Goal: Task Accomplishment & Management: Manage account settings

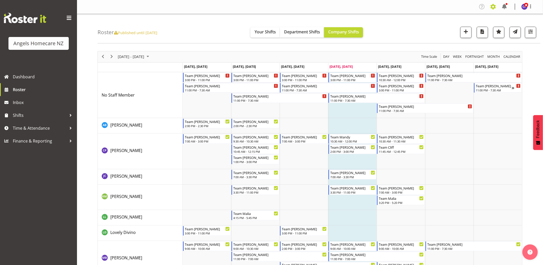
click at [492, 8] on span at bounding box center [494, 7] width 8 height 8
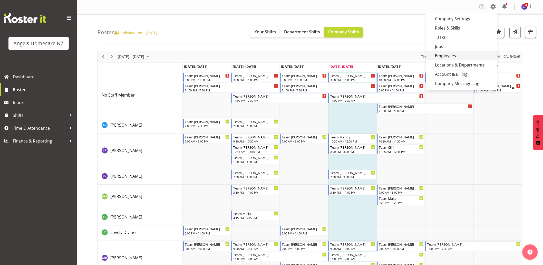
click at [458, 54] on link "Employees" at bounding box center [462, 55] width 71 height 9
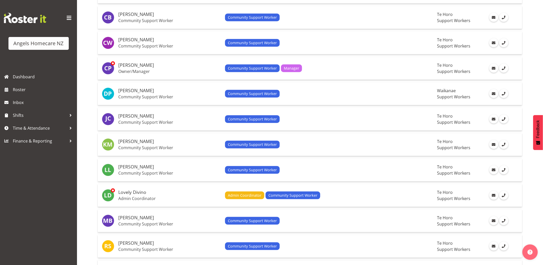
scroll to position [200, 0]
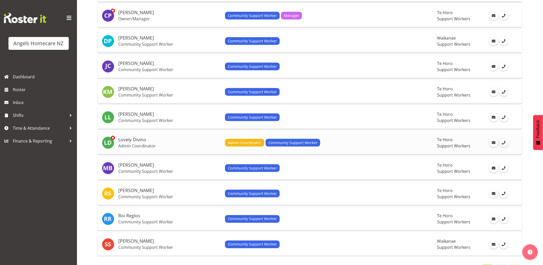
click at [178, 146] on p "Admin Coordinator" at bounding box center [169, 145] width 103 height 5
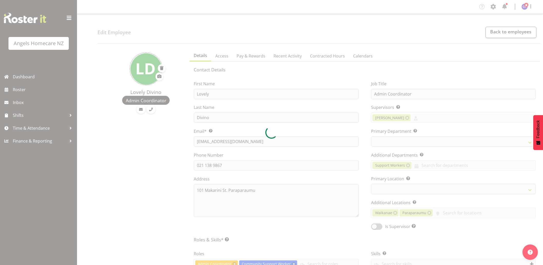
select select "TimelineWeek"
select select
select select "928"
select select "1290"
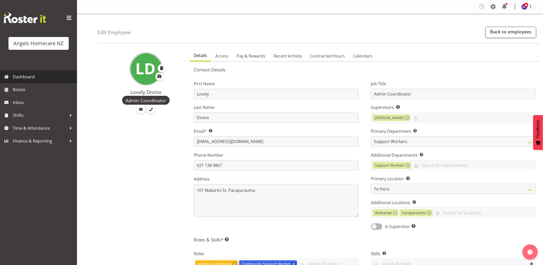
click at [44, 78] on span "Dashboard" at bounding box center [44, 77] width 62 height 8
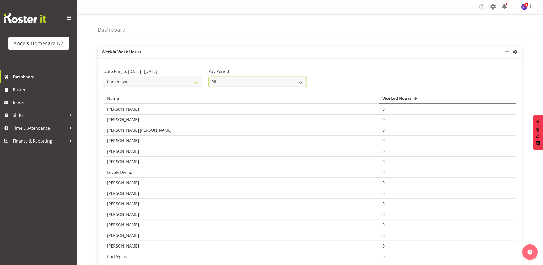
click at [302, 80] on select "All Staff Payday 2 Staff Payday 1" at bounding box center [258, 82] width 99 height 10
click at [296, 64] on div "Pay Period All Staff Payday 2 Staff Payday 1" at bounding box center [257, 75] width 105 height 29
click at [22, 90] on span "Roster" at bounding box center [44, 90] width 62 height 8
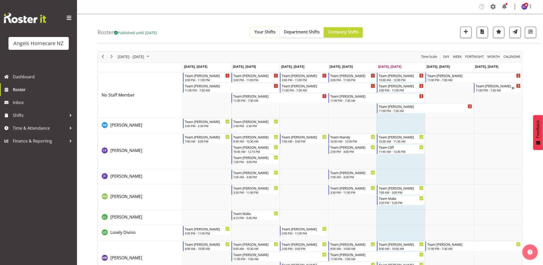
click at [273, 35] on button "Your Shifts" at bounding box center [265, 32] width 30 height 10
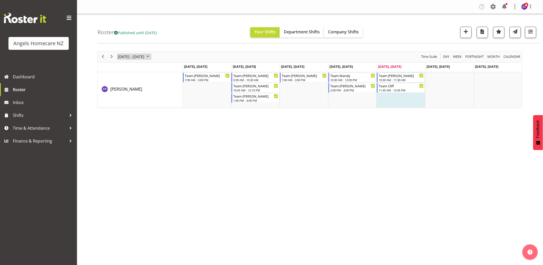
click at [151, 57] on span "October 2025" at bounding box center [148, 56] width 6 height 6
click at [123, 104] on span "13" at bounding box center [123, 105] width 8 height 8
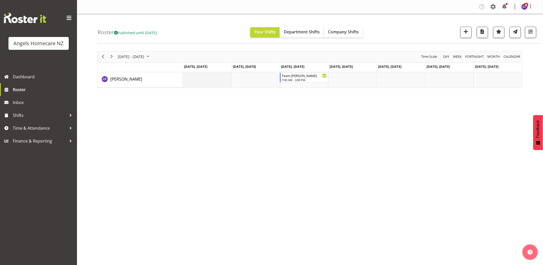
click at [210, 81] on td "Timeline Week of October 13, 2025" at bounding box center [207, 79] width 49 height 15
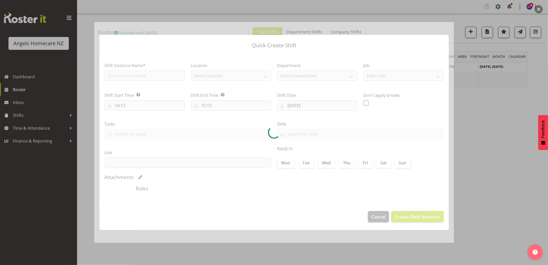
type input "13/10/2025"
checkbox input "true"
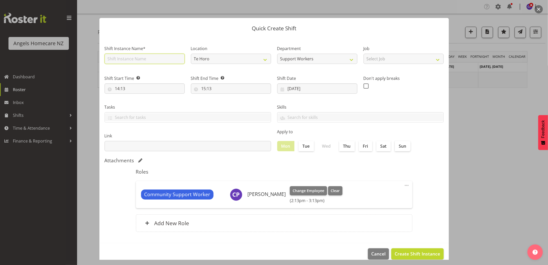
click at [144, 56] on input "text" at bounding box center [145, 59] width 80 height 10
type input "Team Kerry"
click at [138, 89] on input "14:13" at bounding box center [145, 88] width 80 height 10
click at [138, 102] on select "00 01 02 03 04 05 06 07 08 09 10 11 12 13 14 15 16 17 18 19 20 21 22 23" at bounding box center [140, 102] width 12 height 10
select select "7"
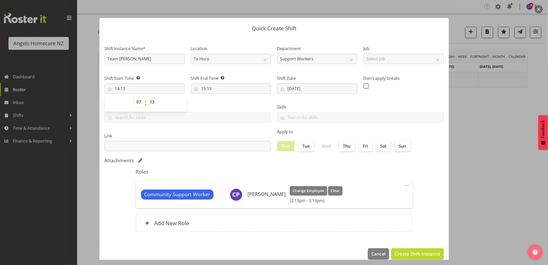
click at [134, 97] on select "00 01 02 03 04 05 06 07 08 09 10 11 12 13 14 15 16 17 18 19 20 21 22 23" at bounding box center [140, 102] width 12 height 10
type input "07:13"
click at [153, 102] on select "00 01 02 03 04 05 06 07 08 09 10 11 12 13 14 15 16 17 18 19 20 21 22 23 24 25 2…" at bounding box center [153, 102] width 12 height 10
select select "0"
click at [147, 97] on select "00 01 02 03 04 05 06 07 08 09 10 11 12 13 14 15 16 17 18 19 20 21 22 23 24 25 2…" at bounding box center [153, 102] width 12 height 10
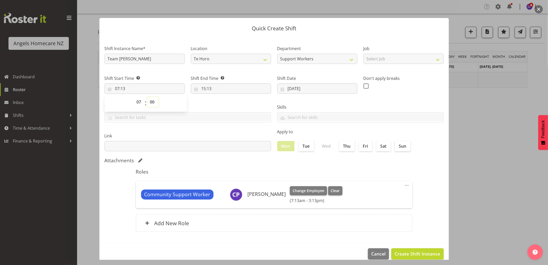
type input "07:00"
click at [203, 89] on input "15:13" at bounding box center [231, 88] width 80 height 10
click at [237, 103] on select "00 01 02 03 04 05 06 07 08 09 10 11 12 13 14 15 16 17 18 19 20 21 22 23 24 25 2…" at bounding box center [239, 102] width 12 height 10
select select "0"
click at [233, 97] on select "00 01 02 03 04 05 06 07 08 09 10 11 12 13 14 15 16 17 18 19 20 21 22 23 24 25 2…" at bounding box center [239, 102] width 12 height 10
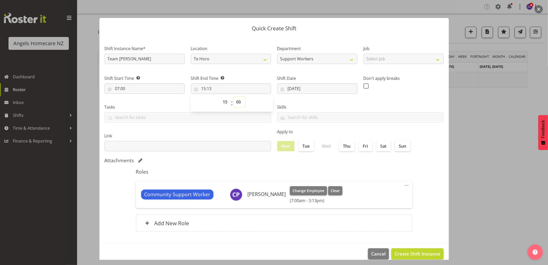
type input "15:00"
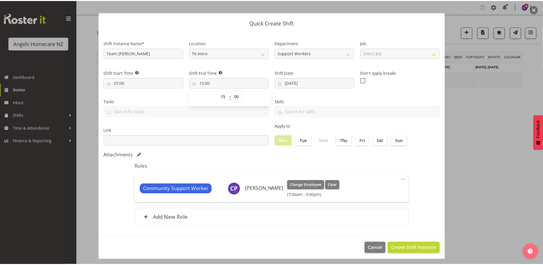
scroll to position [7, 0]
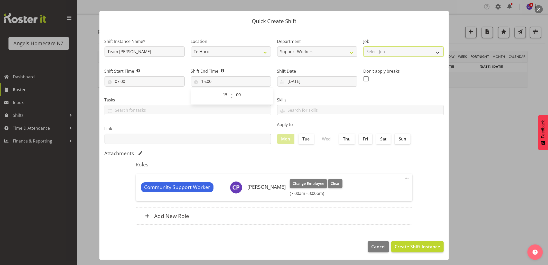
click at [411, 55] on select "Select Job Home Management Personal Cares" at bounding box center [403, 51] width 80 height 10
select select "10686"
click at [363, 46] on select "Select Job Home Management Personal Cares" at bounding box center [403, 51] width 80 height 10
click at [397, 247] on span "Create Shift Instance" at bounding box center [417, 246] width 45 height 7
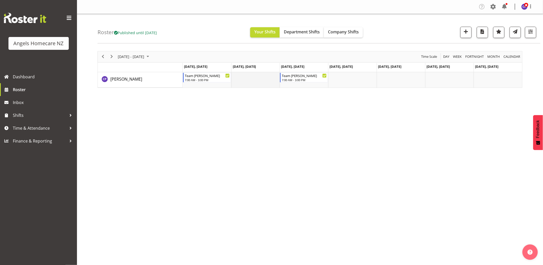
click at [247, 80] on td "Timeline Week of October 13, 2025" at bounding box center [255, 79] width 49 height 15
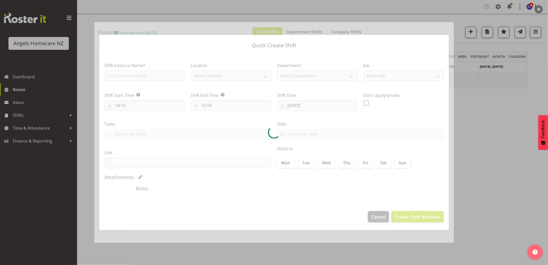
type input "14/10/2025"
checkbox input "true"
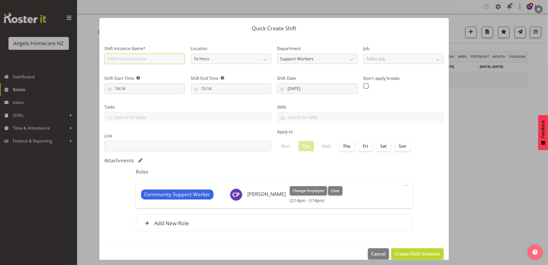
click at [158, 58] on input "text" at bounding box center [145, 59] width 80 height 10
click at [176, 26] on p "Quick Create Shift" at bounding box center [274, 28] width 339 height 5
click at [477, 130] on div at bounding box center [274, 132] width 548 height 265
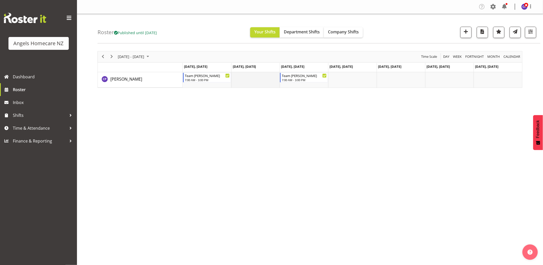
click at [252, 79] on td "Timeline Week of October 13, 2025" at bounding box center [255, 79] width 49 height 15
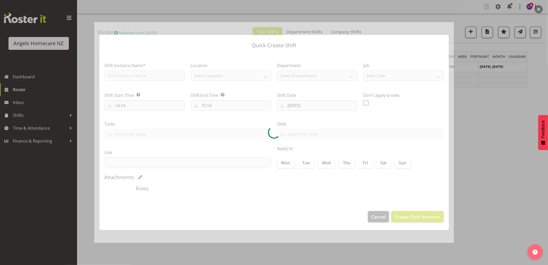
type input "14/10/2025"
checkbox input "true"
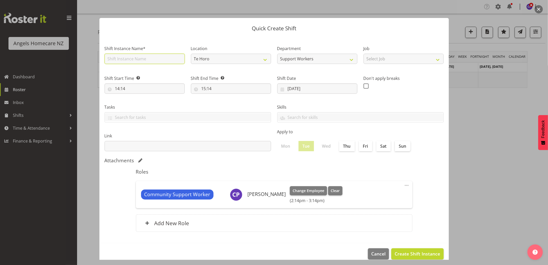
click at [177, 61] on input "text" at bounding box center [145, 59] width 80 height 10
click at [177, 37] on section "Shift Instance Name* Location Te Horo Wellington Paraparaumu Waikanae Raumati S…" at bounding box center [273, 139] width 349 height 207
click at [171, 60] on input "text" at bounding box center [145, 59] width 80 height 10
type input "Team Carolyn"
click at [223, 62] on select "Te Horo Wellington Paraparaumu Waikanae Raumati South Te Horo" at bounding box center [231, 59] width 80 height 10
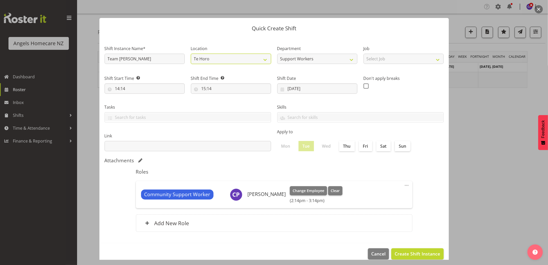
select select "1288"
click at [191, 54] on select "Te Horo Wellington Paraparaumu Waikanae Raumati South Te Horo" at bounding box center [231, 59] width 80 height 10
click at [248, 60] on select "Te Horo Wellington Paraparaumu Waikanae Raumati South Te Horo" at bounding box center [231, 59] width 80 height 10
click at [191, 54] on select "Te Horo Wellington Paraparaumu Waikanae Raumati South Te Horo" at bounding box center [231, 59] width 80 height 10
click at [373, 58] on select "Select Job Home Management Personal Cares" at bounding box center [403, 59] width 80 height 10
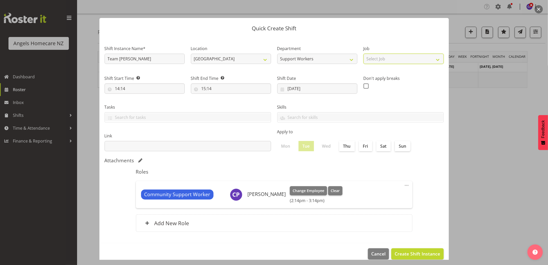
select select "10696"
click at [363, 54] on select "Select Job Home Management Personal Cares" at bounding box center [403, 59] width 80 height 10
click at [137, 89] on input "14:14" at bounding box center [145, 88] width 80 height 10
click at [138, 101] on select "00 01 02 03 04 05 06 07 08 09 10 11 12 13 14 15 16 17 18 19 20 21 22 23" at bounding box center [140, 102] width 12 height 10
select select "11"
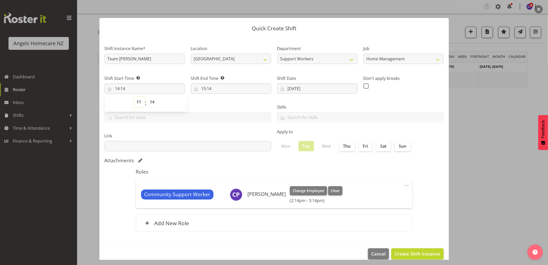
click at [134, 97] on select "00 01 02 03 04 05 06 07 08 09 10 11 12 13 14 15 16 17 18 19 20 21 22 23" at bounding box center [140, 102] width 12 height 10
type input "11:14"
click at [154, 103] on select "00 01 02 03 04 05 06 07 08 09 10 11 12 13 14 15 16 17 18 19 20 21 22 23 24 25 2…" at bounding box center [153, 102] width 12 height 10
select select "0"
click at [147, 97] on select "00 01 02 03 04 05 06 07 08 09 10 11 12 13 14 15 16 17 18 19 20 21 22 23 24 25 2…" at bounding box center [153, 102] width 12 height 10
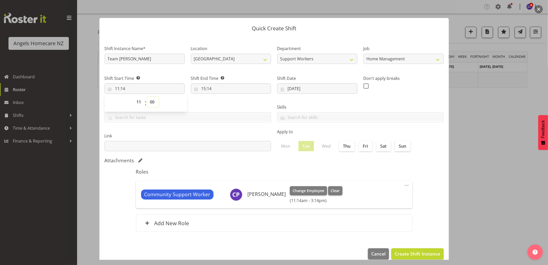
type input "11:00"
click at [209, 86] on input "15:14" at bounding box center [231, 88] width 80 height 10
click at [226, 103] on select "00 01 02 03 04 05 06 07 08 09 10 11 12 13 14 15 16 17 18 19 20 21 22 23" at bounding box center [226, 102] width 12 height 10
select select "12"
click at [220, 97] on select "00 01 02 03 04 05 06 07 08 09 10 11 12 13 14 15 16 17 18 19 20 21 22 23" at bounding box center [226, 102] width 12 height 10
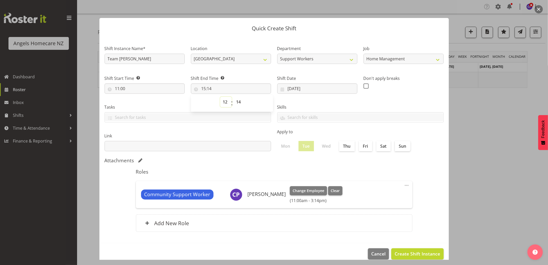
type input "12:14"
click at [237, 101] on select "00 01 02 03 04 05 06 07 08 09 10 11 12 13 14 15 16 17 18 19 20 21 22 23 24 25 2…" at bounding box center [239, 102] width 12 height 10
select select "30"
click at [233, 97] on select "00 01 02 03 04 05 06 07 08 09 10 11 12 13 14 15 16 17 18 19 20 21 22 23 24 25 2…" at bounding box center [239, 102] width 12 height 10
type input "12:30"
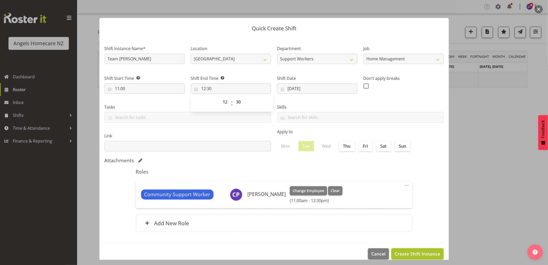
click at [399, 253] on span "Create Shift Instance" at bounding box center [417, 253] width 45 height 7
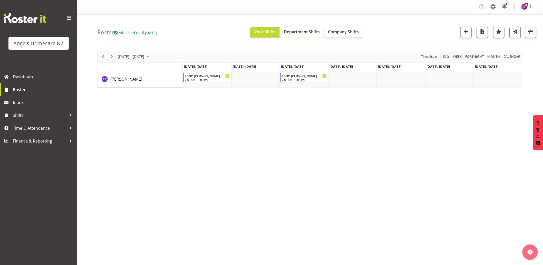
click at [318, 31] on span "Department Shifts" at bounding box center [302, 32] width 36 height 6
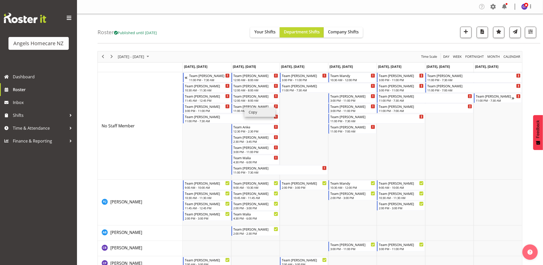
click at [252, 109] on li "Copy" at bounding box center [260, 112] width 31 height 9
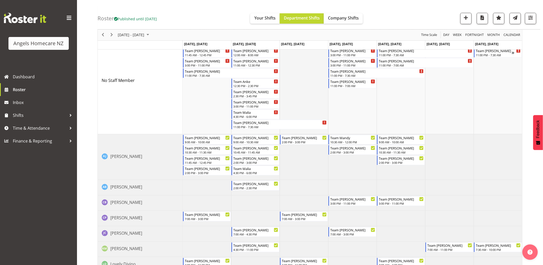
scroll to position [86, 0]
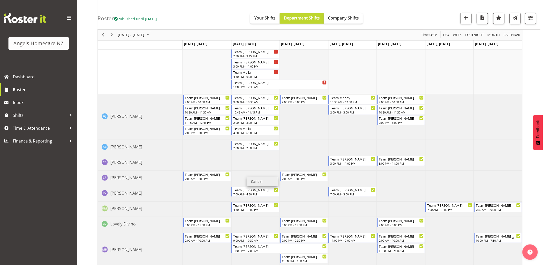
click at [305, 76] on td "Timeline Week of October 13, 2025" at bounding box center [304, 41] width 49 height 108
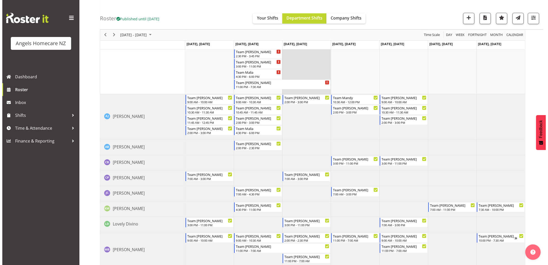
scroll to position [72, 0]
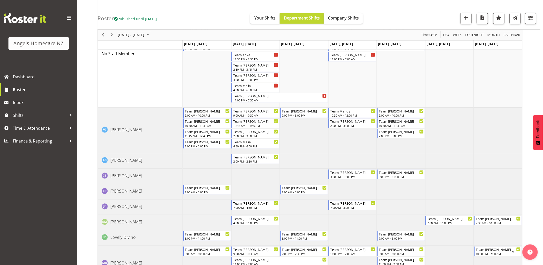
click at [251, 188] on td "Timeline Week of October 13, 2025" at bounding box center [255, 191] width 49 height 15
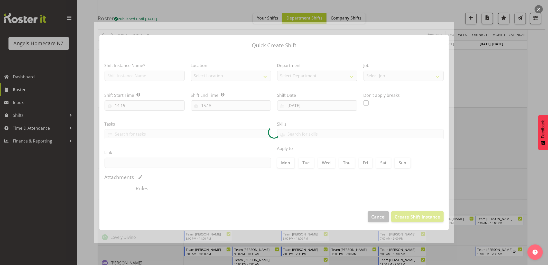
type input "14/10/2025"
checkbox input "true"
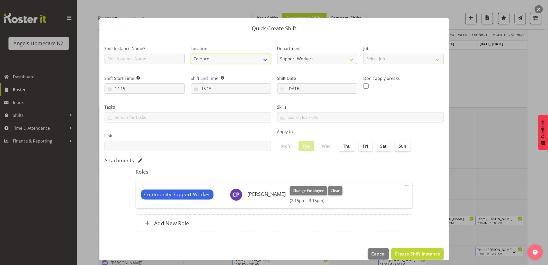
click at [244, 60] on select "Te Horo Wellington Paraparaumu Waikanae Raumati South Te Horo" at bounding box center [231, 59] width 80 height 10
select select "1288"
click at [191, 54] on select "Te Horo Wellington Paraparaumu Waikanae Raumati South Te Horo" at bounding box center [231, 59] width 80 height 10
click at [167, 59] on input "text" at bounding box center [145, 59] width 80 height 10
type input "Team [PERSON_NAME]"
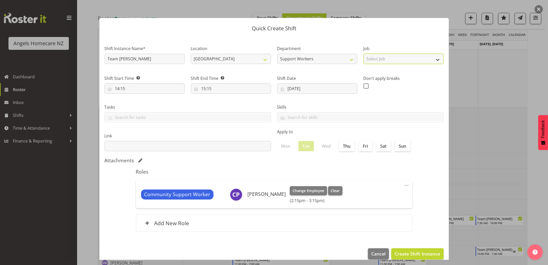
click at [382, 60] on select "Select Job Home Management Personal Cares" at bounding box center [403, 59] width 80 height 10
select select "10696"
click at [363, 54] on select "Select Job Home Management Personal Cares" at bounding box center [403, 59] width 80 height 10
click at [415, 253] on span "Create Shift Instance" at bounding box center [417, 253] width 45 height 7
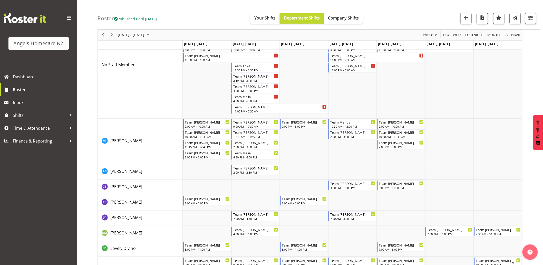
scroll to position [29, 0]
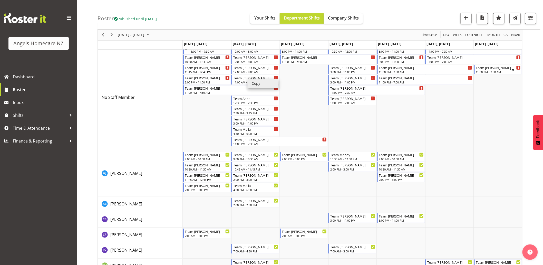
click at [260, 82] on li "Copy" at bounding box center [263, 83] width 31 height 9
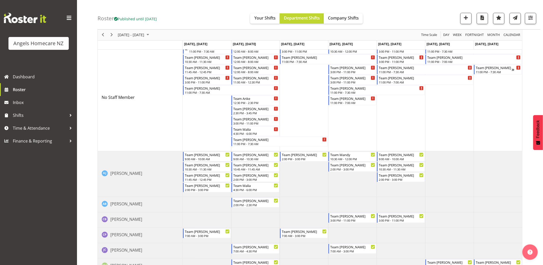
click at [308, 91] on td "Timeline Week of October 13, 2025" at bounding box center [304, 98] width 49 height 108
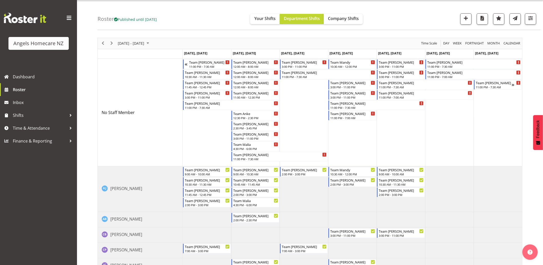
scroll to position [0, 0]
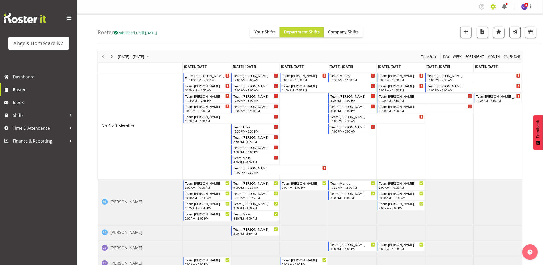
click at [495, 6] on span at bounding box center [494, 7] width 8 height 8
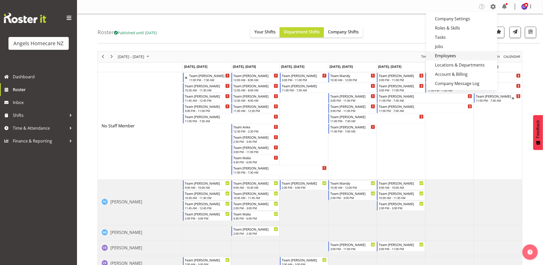
click at [450, 54] on link "Employees" at bounding box center [462, 55] width 71 height 9
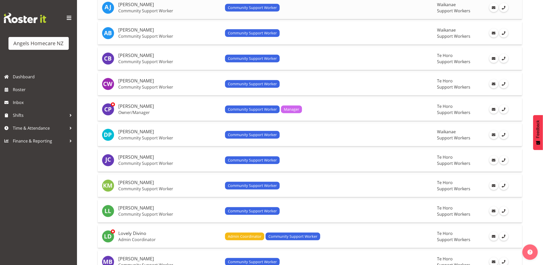
scroll to position [114, 0]
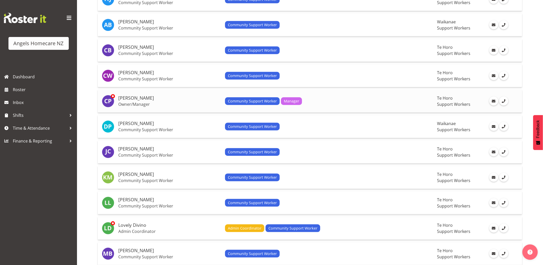
click at [376, 100] on div "Community Support Worker Manager" at bounding box center [329, 101] width 208 height 8
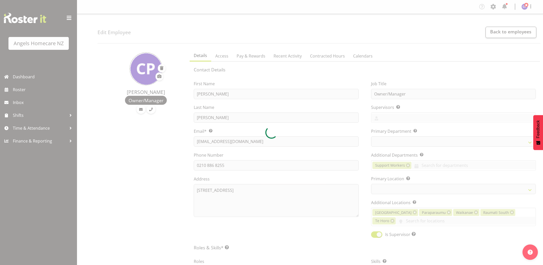
select select "TimelineWeek"
select select
select select "928"
select select "1290"
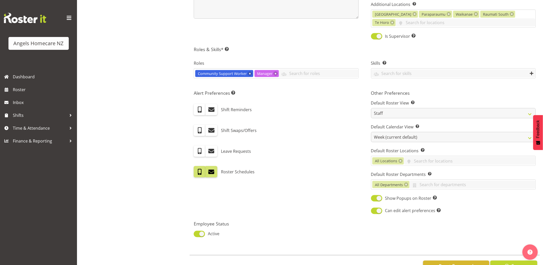
scroll to position [200, 0]
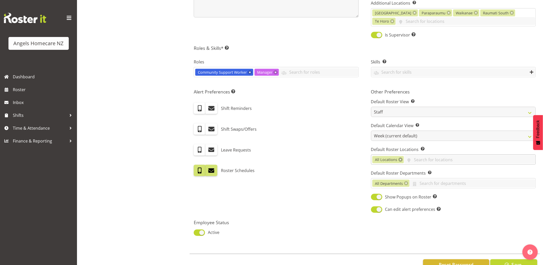
click at [399, 159] on link at bounding box center [401, 160] width 4 height 4
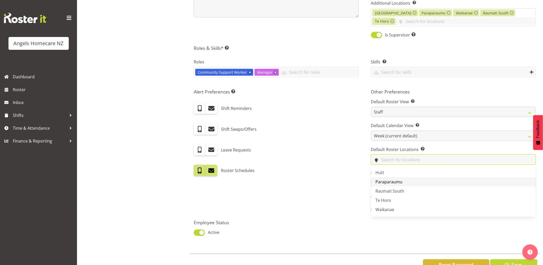
scroll to position [17, 0]
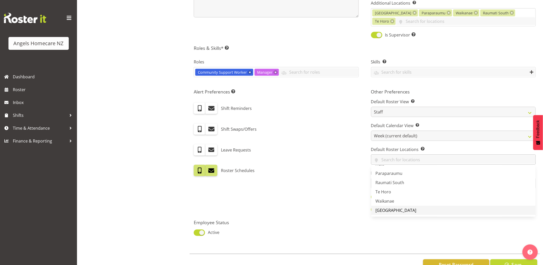
click at [401, 210] on link "[GEOGRAPHIC_DATA]" at bounding box center [454, 210] width 164 height 9
click at [325, 160] on div "Alert Preferences Specifies what type(s) of communication the employee will rec…" at bounding box center [276, 151] width 177 height 131
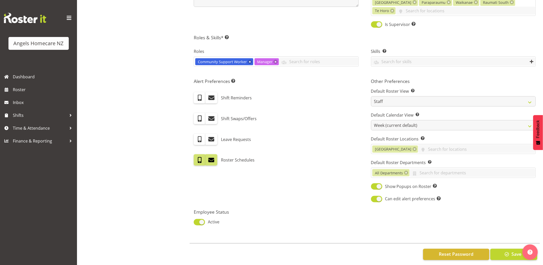
scroll to position [218, 0]
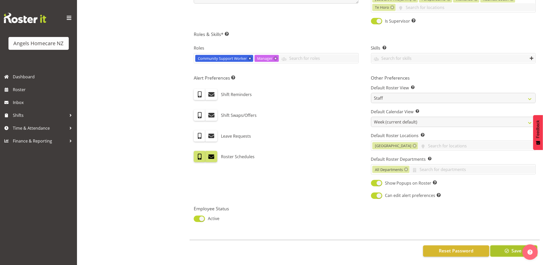
click at [518, 248] on span "Save" at bounding box center [517, 251] width 10 height 7
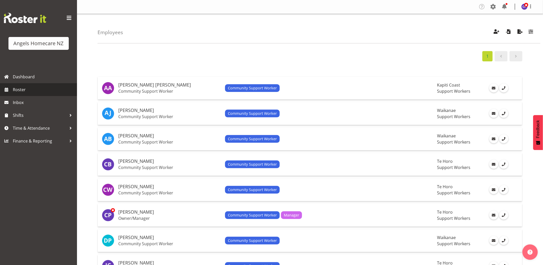
click at [35, 86] on span "Roster" at bounding box center [44, 90] width 62 height 8
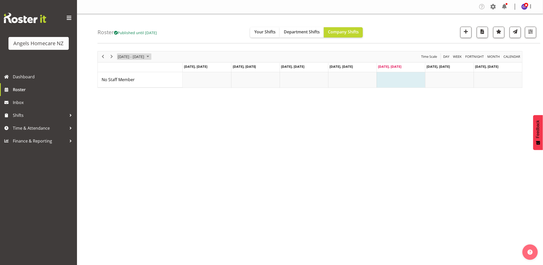
click at [151, 57] on span "October 2025" at bounding box center [148, 56] width 6 height 6
click at [125, 105] on span "13" at bounding box center [123, 105] width 8 height 8
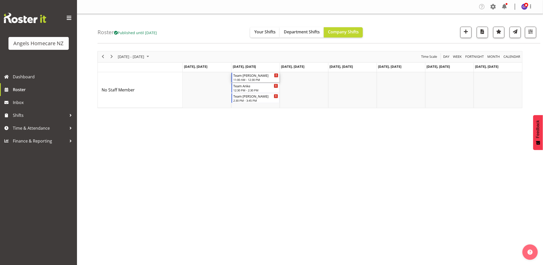
click at [258, 77] on div "Team [PERSON_NAME]" at bounding box center [255, 75] width 45 height 5
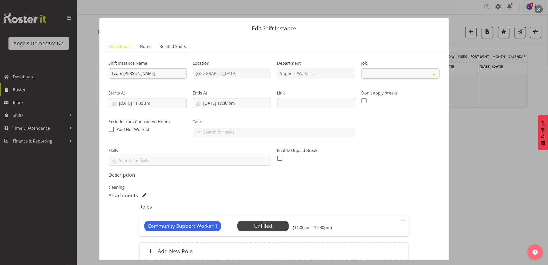
select select "10696"
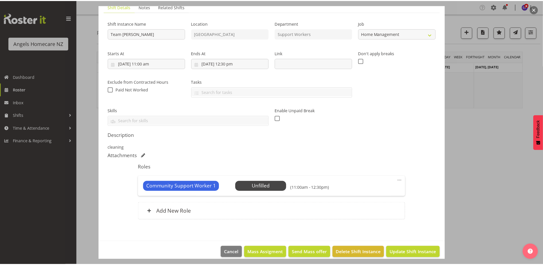
scroll to position [45, 0]
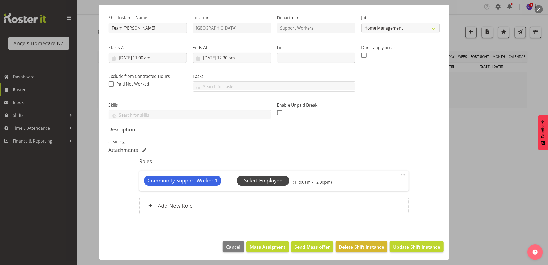
click at [272, 181] on span "Select Employee" at bounding box center [263, 180] width 38 height 7
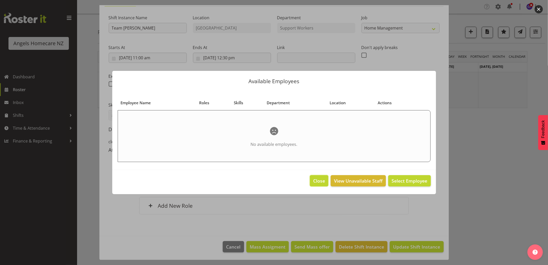
click at [317, 181] on span "Close" at bounding box center [319, 180] width 12 height 7
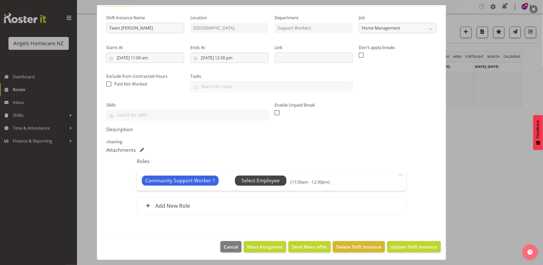
click at [252, 181] on span "Select Employee" at bounding box center [261, 180] width 38 height 7
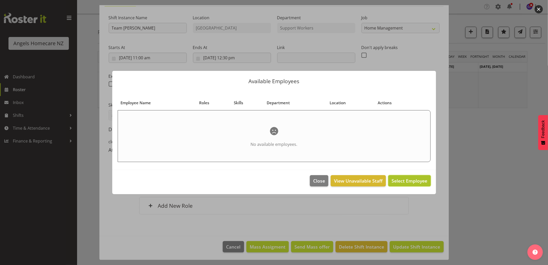
click at [404, 182] on span "Select Employee" at bounding box center [409, 181] width 36 height 6
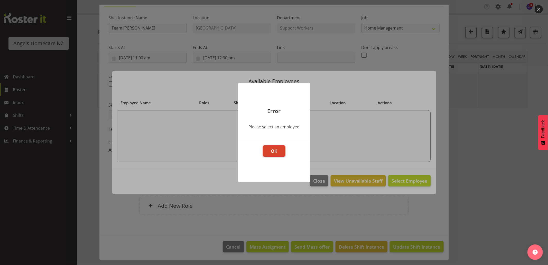
click at [278, 150] on button "OK" at bounding box center [274, 150] width 23 height 11
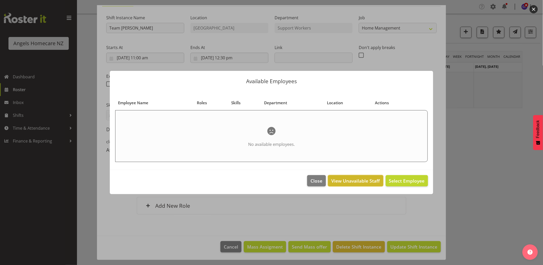
click at [359, 181] on span "View Unavailable Staff" at bounding box center [356, 180] width 49 height 7
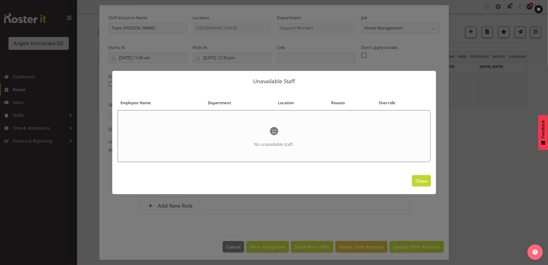
click at [422, 182] on span "Close" at bounding box center [421, 180] width 12 height 7
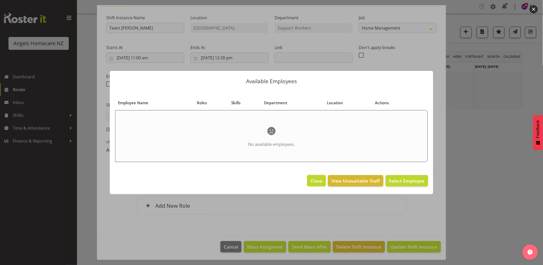
click at [316, 183] on span "Close" at bounding box center [317, 180] width 12 height 7
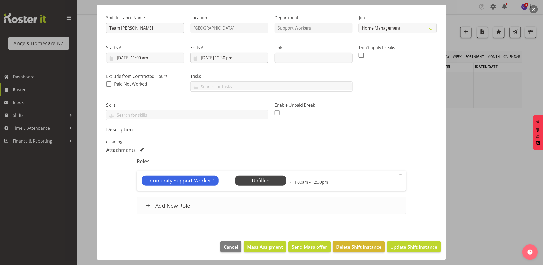
click at [173, 204] on h6 "Add New Role" at bounding box center [172, 205] width 35 height 7
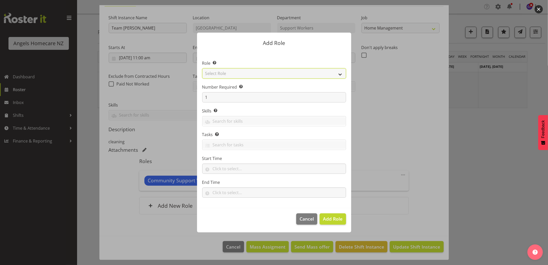
click at [233, 73] on select "Select Role Admin Coordinator Community Support Worker" at bounding box center [274, 73] width 144 height 10
select select "1572"
click at [202, 68] on select "Select Role Admin Coordinator Community Support Worker" at bounding box center [274, 73] width 144 height 10
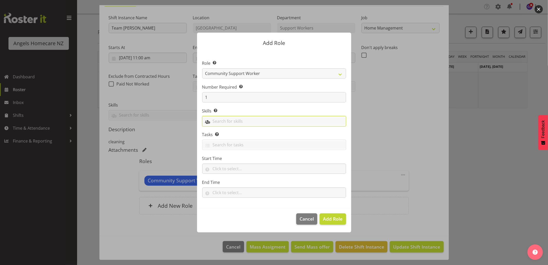
click at [229, 121] on input "text" at bounding box center [273, 121] width 143 height 8
click at [228, 170] on input "text" at bounding box center [274, 169] width 144 height 10
click at [234, 181] on select "00 00 01 02 03 04 05 06 07 08 09 10 11 12 13 14 15 16 17 18 19 20 21 22 23" at bounding box center [237, 182] width 12 height 10
select select "11"
click at [231, 177] on select "00 00 01 02 03 04 05 06 07 08 09 10 11 12 13 14 15 16 17 18 19 20 21 22 23" at bounding box center [237, 182] width 12 height 10
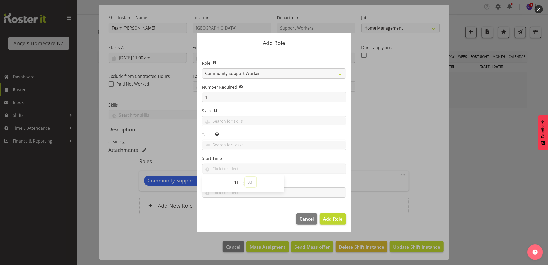
click at [250, 183] on select "00 00 01 02 03 04 05 06 07 08 09 10 11 12 13 14 15 16 17 18 19 20 21 22 23 24 2…" at bounding box center [251, 182] width 12 height 10
select select "0"
click at [245, 177] on select "00 00 01 02 03 04 05 06 07 08 09 10 11 12 13 14 15 16 17 18 19 20 21 22 23 24 2…" at bounding box center [251, 182] width 12 height 10
type input "11:00"
click at [255, 209] on footer "Cancel Add Role" at bounding box center [274, 220] width 154 height 24
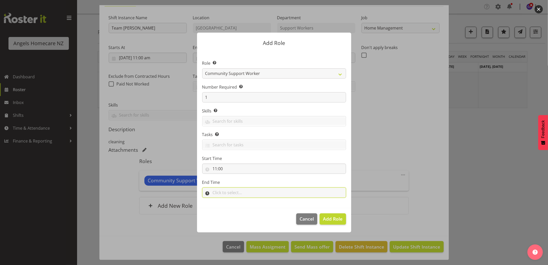
click at [228, 194] on input "text" at bounding box center [274, 192] width 144 height 10
click at [235, 204] on select "00 00 01 02 03 04 05 06 07 08 09 10 11 12 13 14 15 16 17 18 19 20 21 22 23" at bounding box center [237, 206] width 12 height 10
select select "12"
click at [231, 201] on select "00 00 01 02 03 04 05 06 07 08 09 10 11 12 13 14 15 16 17 18 19 20 21 22 23" at bounding box center [237, 206] width 12 height 10
click at [248, 205] on select "00 00 01 02 03 04 05 06 07 08 09 10 11 12 13 14 15 16 17 18 19 20 21 22 23 24 2…" at bounding box center [251, 206] width 12 height 10
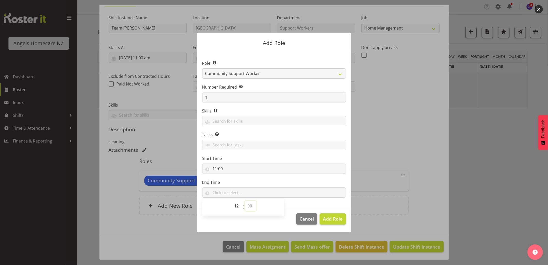
select select "30"
click at [245, 201] on select "00 00 01 02 03 04 05 06 07 08 09 10 11 12 13 14 15 16 17 18 19 20 21 22 23 24 2…" at bounding box center [251, 206] width 12 height 10
type input "12:30"
click at [334, 220] on span "Add Role" at bounding box center [333, 219] width 20 height 6
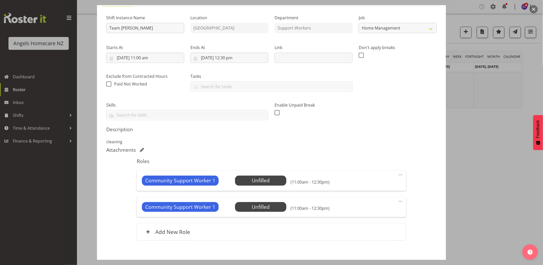
scroll to position [72, 0]
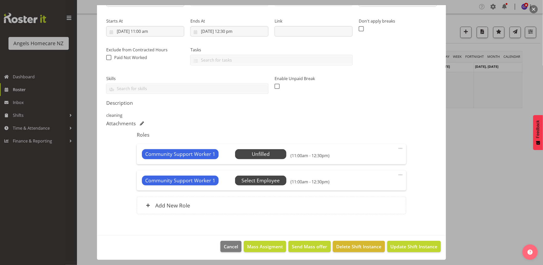
click at [254, 181] on span "Select Employee" at bounding box center [261, 180] width 38 height 7
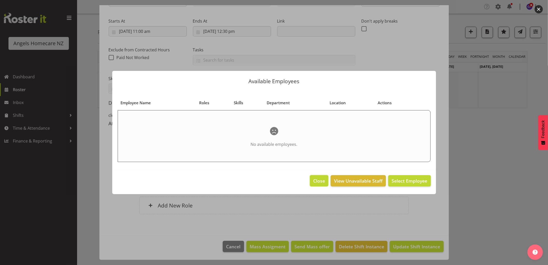
click at [318, 180] on span "Close" at bounding box center [319, 180] width 12 height 7
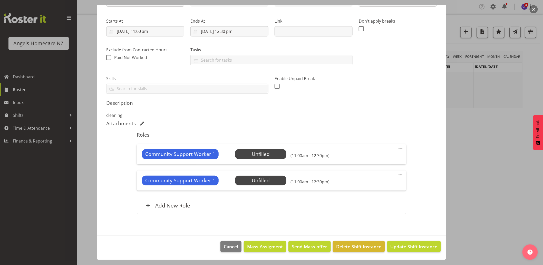
click at [398, 173] on span at bounding box center [401, 175] width 6 height 6
click at [371, 203] on link "Delete" at bounding box center [379, 204] width 49 height 9
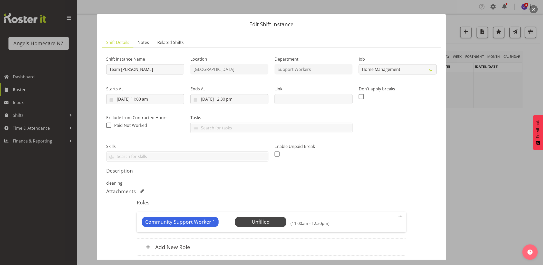
scroll to position [0, 0]
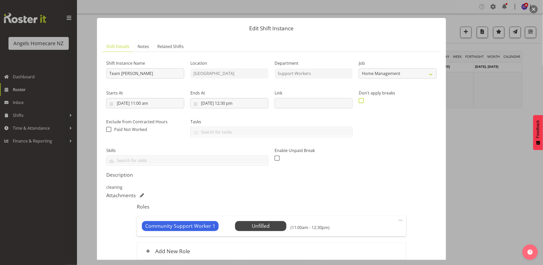
click at [359, 101] on span at bounding box center [361, 100] width 5 height 5
click at [359, 101] on input "checkbox" at bounding box center [360, 100] width 3 height 3
checkbox input "true"
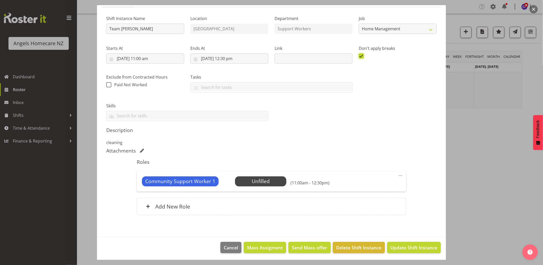
scroll to position [45, 0]
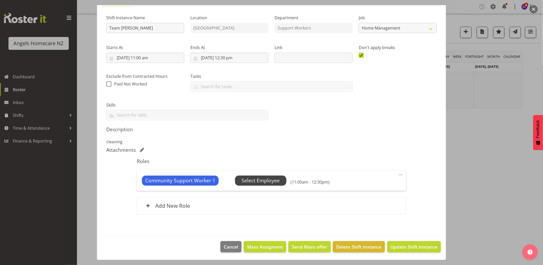
click at [269, 182] on span "Select Employee" at bounding box center [261, 180] width 38 height 7
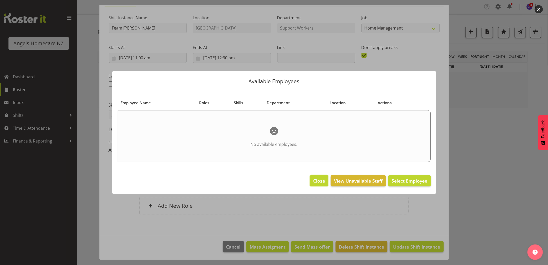
click at [321, 183] on span "Close" at bounding box center [319, 180] width 12 height 7
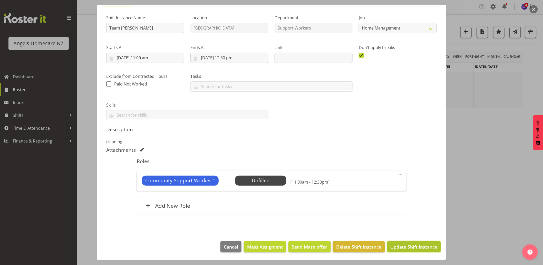
click at [391, 248] on span "Update Shift Instance" at bounding box center [414, 246] width 47 height 7
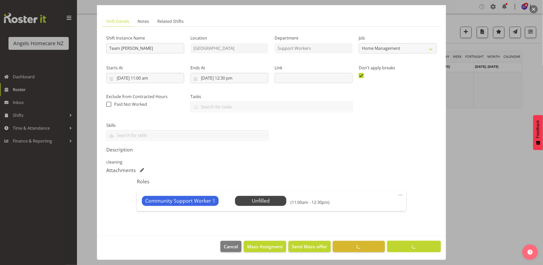
scroll to position [25, 0]
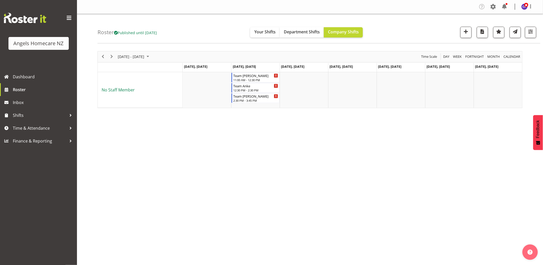
click at [120, 90] on span "No Staff Member" at bounding box center [118, 90] width 33 height 6
click at [292, 32] on span "Department Shifts" at bounding box center [302, 32] width 36 height 6
click at [276, 34] on span "Your Shifts" at bounding box center [265, 32] width 21 height 6
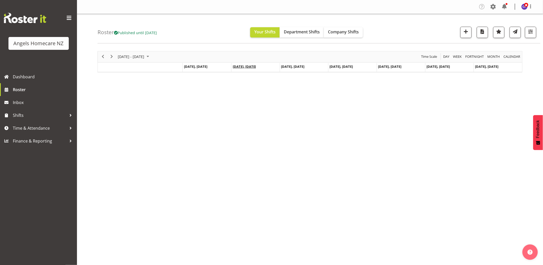
click at [250, 68] on span "Oct 14, Tuesday" at bounding box center [244, 66] width 23 height 5
click at [296, 31] on span "Department Shifts" at bounding box center [302, 32] width 36 height 6
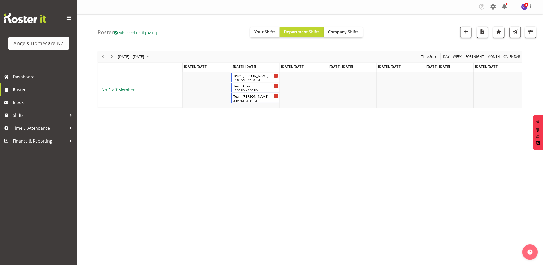
click at [118, 89] on span "No Staff Member" at bounding box center [118, 90] width 33 height 6
click at [482, 6] on span at bounding box center [482, 7] width 8 height 8
click at [16, 89] on span "Roster" at bounding box center [44, 90] width 62 height 8
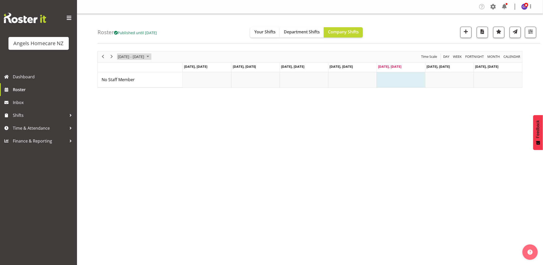
click at [151, 57] on span "October 2025" at bounding box center [148, 56] width 6 height 6
click at [124, 104] on span "13" at bounding box center [123, 105] width 8 height 8
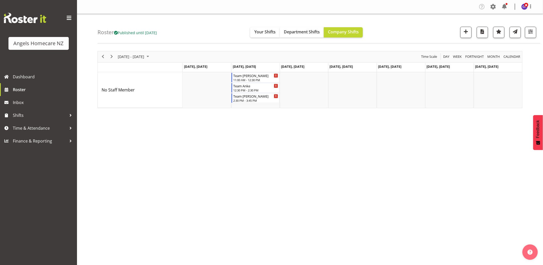
click at [263, 142] on div "[DATE] - [DATE] [DATE] Day Week Fortnight Month calendar Month Agenda Time Scal…" at bounding box center [321, 149] width 446 height 205
drag, startPoint x: 310, startPoint y: 34, endPoint x: 318, endPoint y: 125, distance: 91.3
click at [310, 34] on span "Department Shifts" at bounding box center [302, 32] width 36 height 6
click at [265, 76] on div "Team [PERSON_NAME]" at bounding box center [255, 75] width 45 height 5
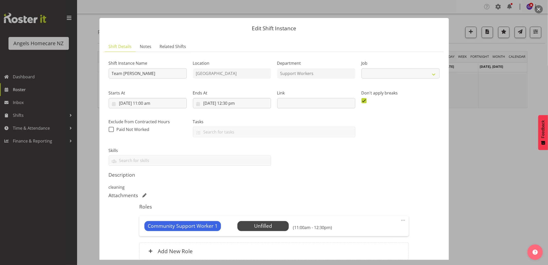
select select "10696"
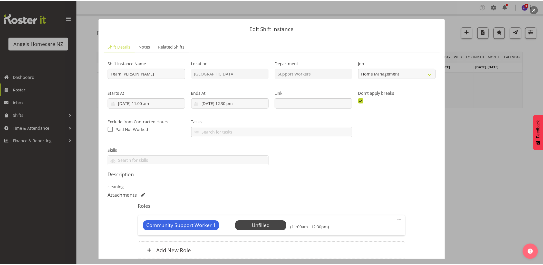
scroll to position [45, 0]
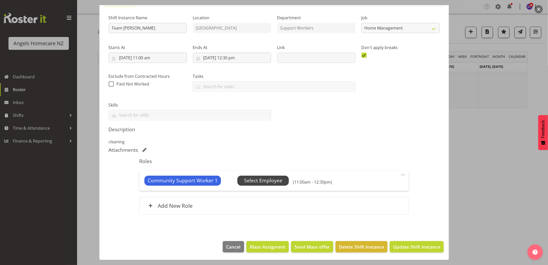
click at [265, 180] on span "Select Employee" at bounding box center [263, 180] width 38 height 7
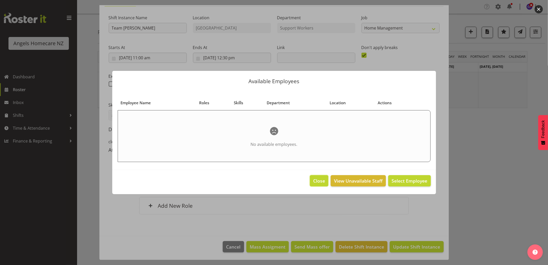
click at [323, 181] on span "Close" at bounding box center [319, 180] width 12 height 7
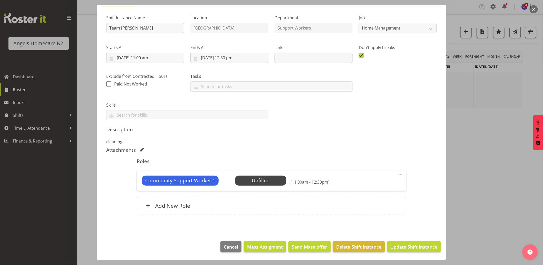
click at [486, 174] on div at bounding box center [271, 132] width 543 height 265
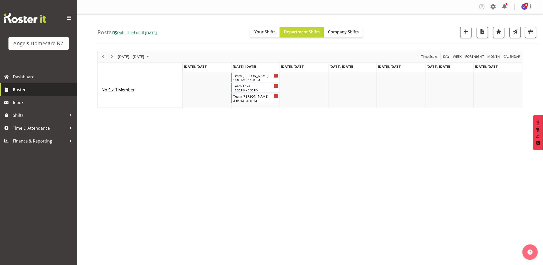
click at [16, 86] on span "Roster" at bounding box center [44, 90] width 62 height 8
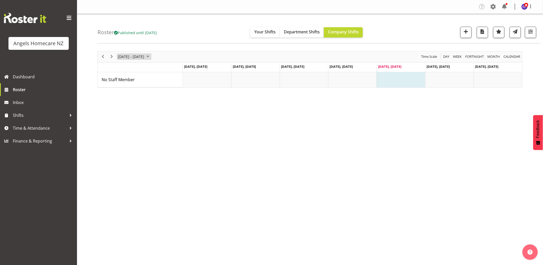
click at [151, 55] on span "October 2025" at bounding box center [148, 56] width 6 height 6
click at [123, 104] on span "13" at bounding box center [123, 105] width 8 height 8
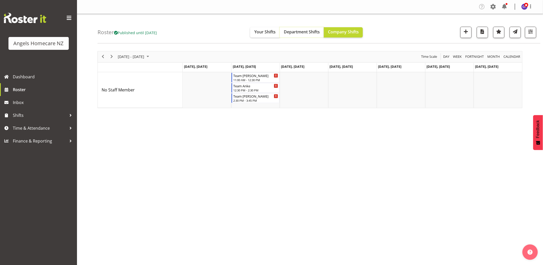
click at [309, 32] on span "Department Shifts" at bounding box center [302, 32] width 36 height 6
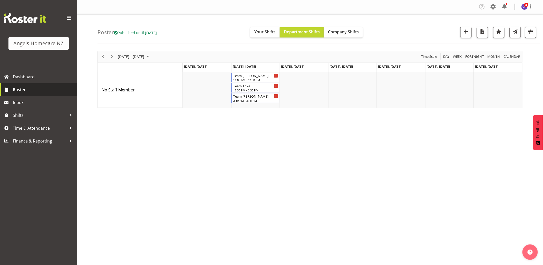
click at [15, 88] on span "Roster" at bounding box center [44, 90] width 62 height 8
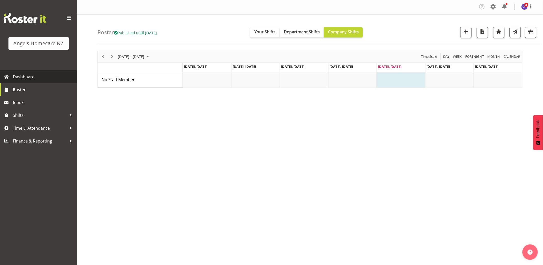
click at [21, 73] on span "Dashboard" at bounding box center [44, 77] width 62 height 8
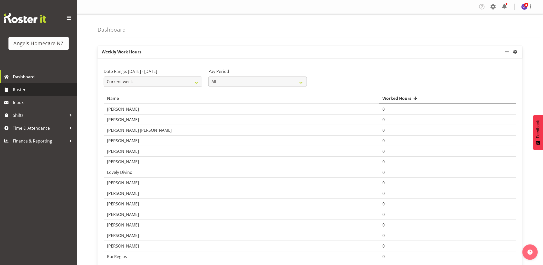
click at [17, 87] on span "Roster" at bounding box center [44, 90] width 62 height 8
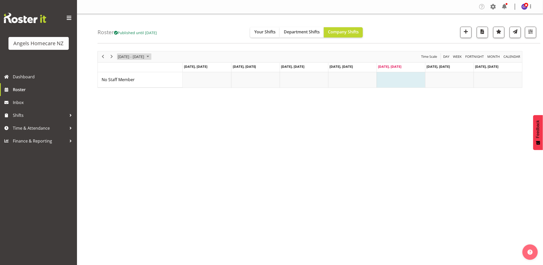
click at [151, 57] on span "October 2025" at bounding box center [148, 56] width 6 height 6
click at [122, 106] on span "13" at bounding box center [123, 105] width 8 height 8
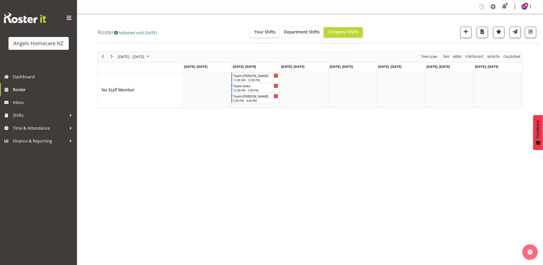
click at [292, 27] on button "Department Shifts" at bounding box center [302, 32] width 44 height 10
click at [492, 7] on span at bounding box center [494, 7] width 8 height 8
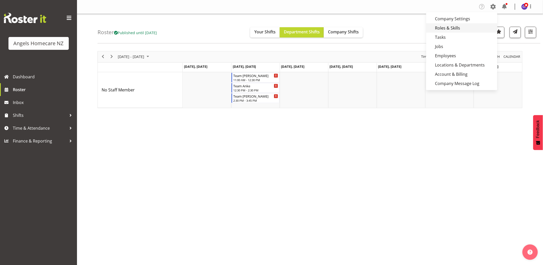
click at [457, 24] on link "Roles & Skills" at bounding box center [462, 27] width 71 height 9
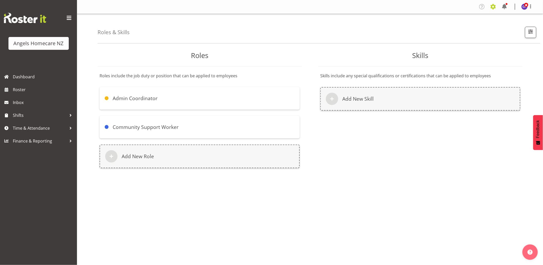
click at [494, 6] on span at bounding box center [494, 7] width 8 height 8
click at [455, 55] on link "Employees" at bounding box center [462, 55] width 71 height 9
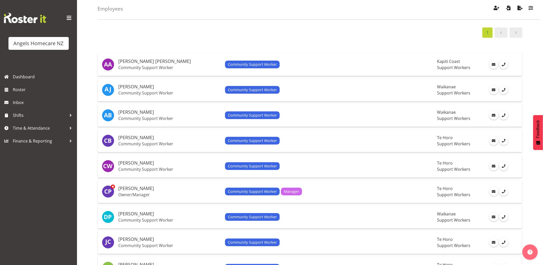
scroll to position [86, 0]
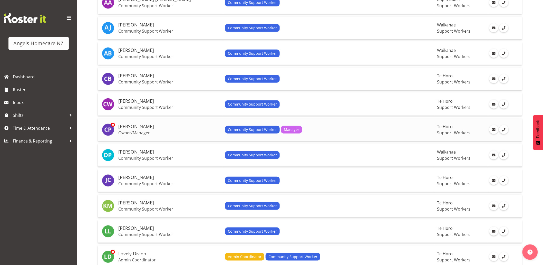
click at [346, 125] on td "Community Support Worker Manager" at bounding box center [329, 129] width 212 height 23
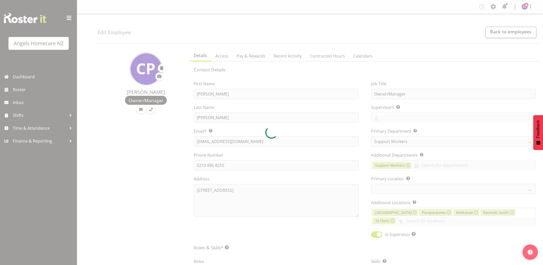
select select "928"
select select "TimelineWeek"
select select "1290"
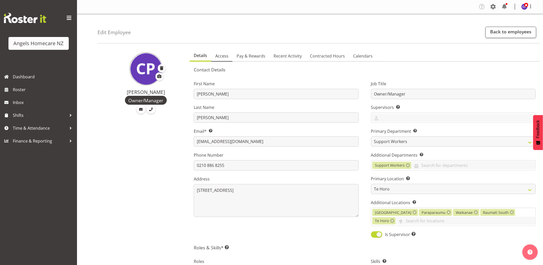
click at [224, 55] on span "Access" at bounding box center [221, 56] width 13 height 6
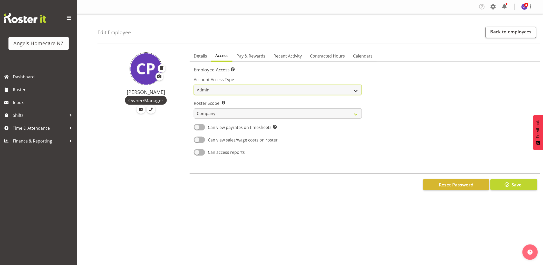
click at [317, 91] on select "Admin Manager Staff" at bounding box center [278, 90] width 168 height 10
select select "staff"
click at [194, 85] on select "Admin Manager Staff" at bounding box center [278, 90] width 168 height 10
click at [355, 114] on select "Own Department Company" at bounding box center [278, 113] width 168 height 10
click at [194, 108] on select "Own Department Company" at bounding box center [278, 113] width 168 height 10
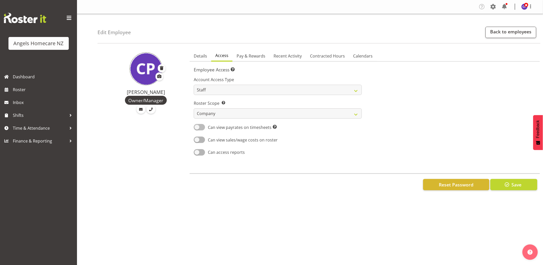
click at [202, 127] on span at bounding box center [199, 127] width 11 height 6
click at [197, 127] on input "Can view payrates on timesheets This setting allows the employee to see any pay…" at bounding box center [195, 127] width 3 height 3
checkbox input "true"
click at [203, 139] on span at bounding box center [199, 140] width 11 height 6
click at [197, 139] on input "Can view sales/wage costs on roster" at bounding box center [195, 139] width 3 height 3
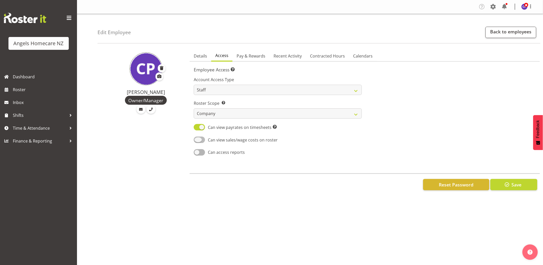
checkbox input "true"
click at [203, 151] on span at bounding box center [199, 152] width 11 height 6
click at [197, 151] on input "Can access reports" at bounding box center [195, 152] width 3 height 3
checkbox input "true"
click at [520, 184] on span "Save" at bounding box center [517, 184] width 10 height 7
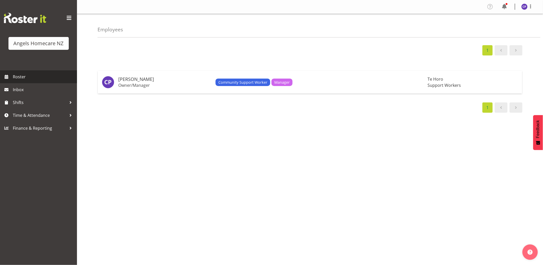
click at [24, 76] on span "Roster" at bounding box center [44, 77] width 62 height 8
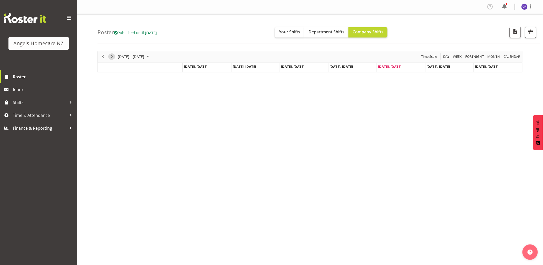
click at [111, 57] on span "Next" at bounding box center [112, 56] width 6 height 6
click at [339, 32] on span "Department Shifts" at bounding box center [327, 32] width 36 height 6
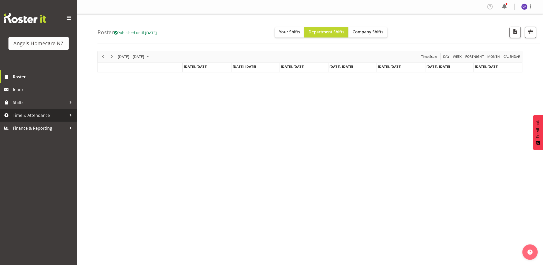
click at [61, 115] on span "Time & Attendance" at bounding box center [40, 115] width 54 height 8
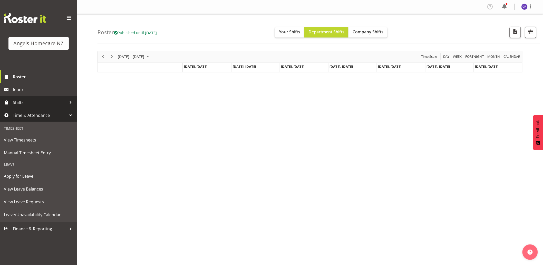
click at [63, 101] on span "Shifts" at bounding box center [40, 103] width 54 height 8
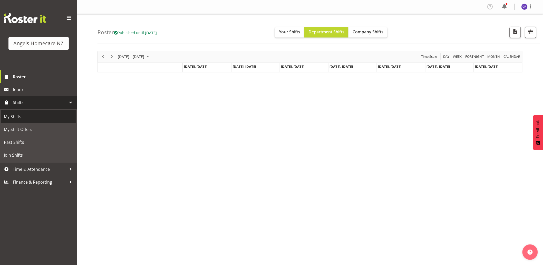
click at [50, 114] on span "My Shifts" at bounding box center [38, 117] width 69 height 8
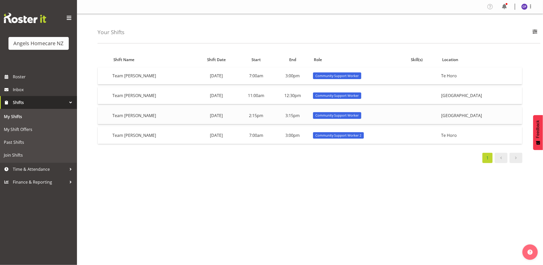
click at [275, 112] on td "2:15pm" at bounding box center [256, 115] width 36 height 17
click at [275, 118] on td "2:15pm" at bounding box center [256, 115] width 36 height 17
click at [359, 114] on span "Community Support Worker" at bounding box center [337, 115] width 43 height 5
click at [30, 79] on span "Roster" at bounding box center [44, 77] width 62 height 8
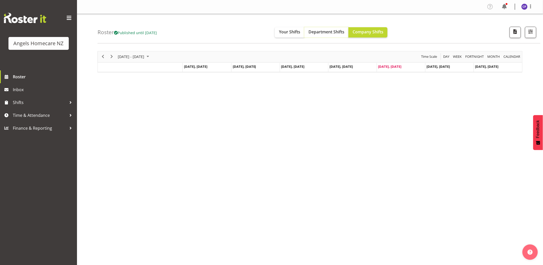
click at [340, 32] on span "Department Shifts" at bounding box center [327, 32] width 36 height 6
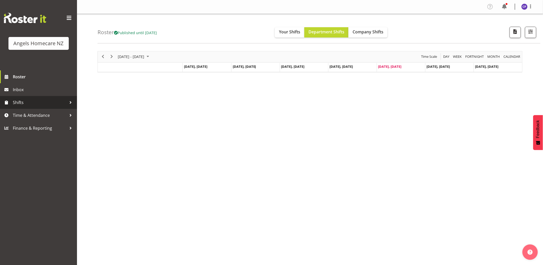
click at [22, 101] on span "Shifts" at bounding box center [40, 103] width 54 height 8
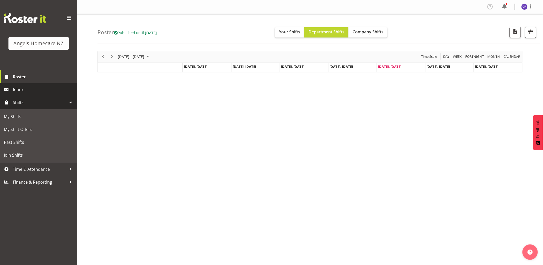
click at [21, 89] on span "Inbox" at bounding box center [44, 90] width 62 height 8
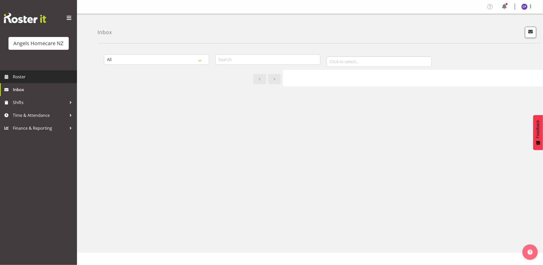
click at [20, 76] on span "Roster" at bounding box center [44, 77] width 62 height 8
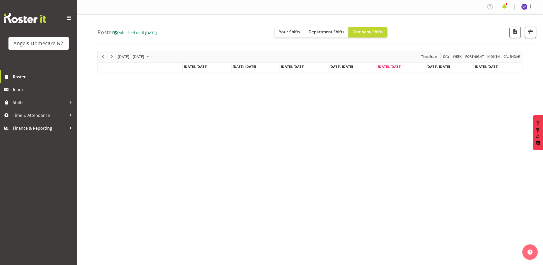
click at [504, 5] on span at bounding box center [505, 7] width 8 height 8
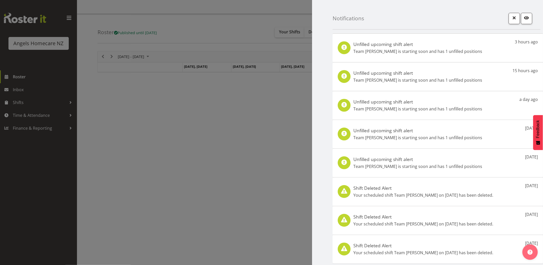
click at [204, 149] on div at bounding box center [271, 132] width 543 height 265
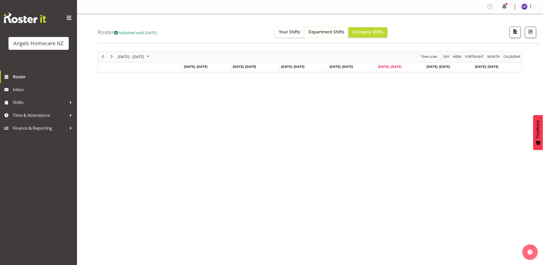
click at [325, 34] on span "Department Shifts" at bounding box center [327, 32] width 36 height 6
click at [68, 16] on span at bounding box center [69, 18] width 8 height 8
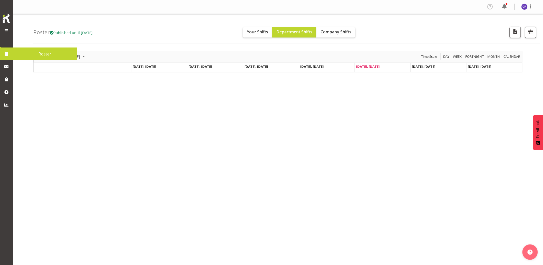
click at [3, 30] on span at bounding box center [6, 31] width 6 height 6
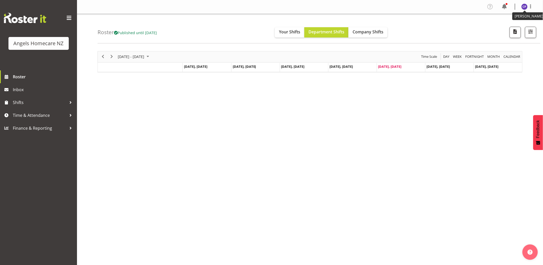
click at [524, 6] on img at bounding box center [525, 7] width 6 height 6
click at [450, 29] on div "Roster Published until [DATE] Your Shifts Department Shifts Company Shifts 1 Lo…" at bounding box center [319, 29] width 443 height 30
click at [531, 6] on span at bounding box center [531, 6] width 6 height 6
click at [458, 26] on div "Roster Published until [DATE] Your Shifts Department Shifts Company Shifts 1 Lo…" at bounding box center [319, 29] width 443 height 30
click at [6, 78] on span at bounding box center [7, 77] width 8 height 8
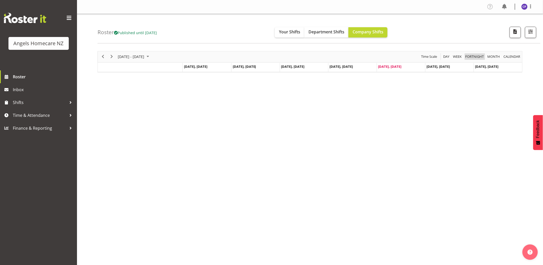
click at [472, 56] on span "Fortnight" at bounding box center [475, 56] width 20 height 6
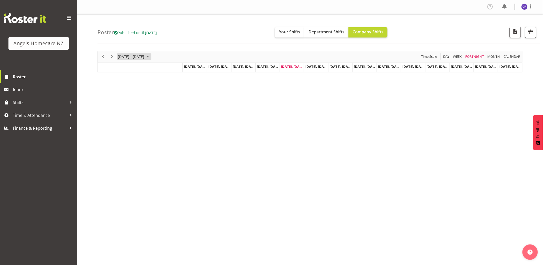
click at [151, 55] on span "October 2025" at bounding box center [148, 56] width 6 height 6
click at [124, 106] on span "13" at bounding box center [123, 105] width 8 height 8
click at [190, 67] on span "[DATE], [DATE]" at bounding box center [195, 66] width 23 height 5
click at [192, 65] on span "[DATE], [DATE]" at bounding box center [195, 66] width 23 height 5
click at [504, 8] on span at bounding box center [505, 7] width 8 height 8
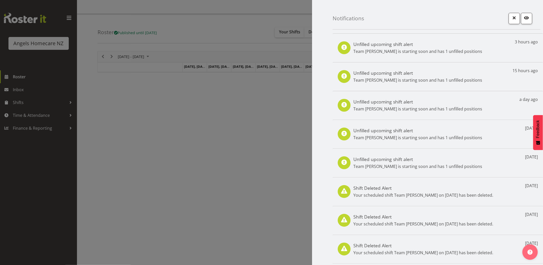
click at [227, 125] on div at bounding box center [271, 132] width 543 height 265
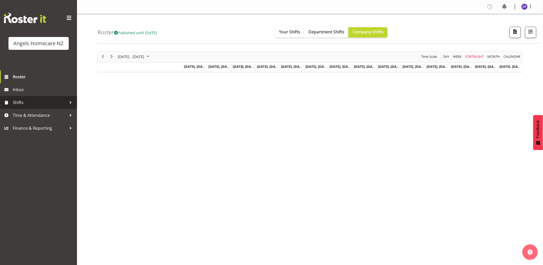
click at [71, 101] on div at bounding box center [71, 103] width 8 height 8
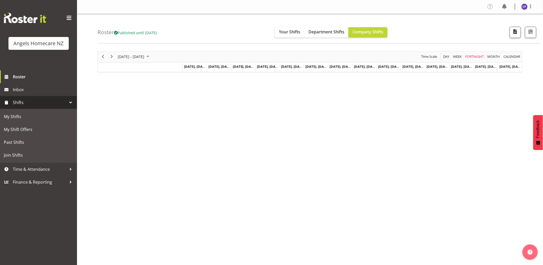
click at [114, 133] on div "[DATE] - [DATE] [DATE] Day Week Fortnight Month calendar Month Agenda Time Scal…" at bounding box center [321, 149] width 446 height 205
click at [54, 78] on span "Roster" at bounding box center [44, 77] width 62 height 8
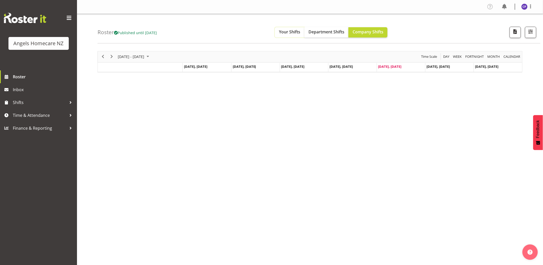
click at [288, 34] on span "Your Shifts" at bounding box center [289, 32] width 21 height 6
click at [151, 56] on span "October 2025" at bounding box center [148, 56] width 6 height 6
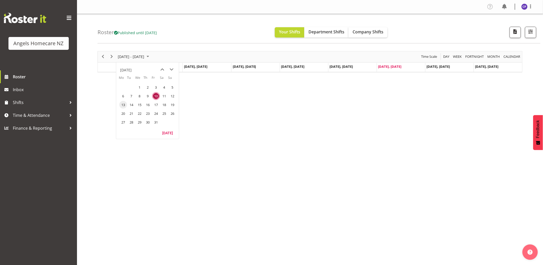
click at [123, 104] on span "13" at bounding box center [123, 105] width 8 height 8
click at [445, 55] on span "Day" at bounding box center [446, 56] width 7 height 6
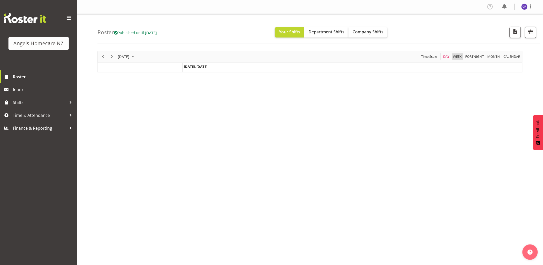
click at [459, 55] on span "Week" at bounding box center [458, 56] width 10 height 6
click at [530, 32] on span "button" at bounding box center [531, 31] width 7 height 7
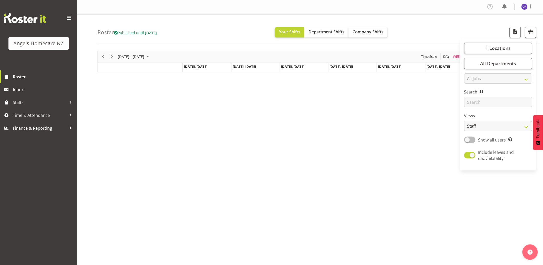
click at [474, 140] on span at bounding box center [470, 140] width 11 height 6
click at [468, 140] on input "Show all users Show only rostered employees" at bounding box center [466, 139] width 3 height 3
checkbox input "true"
click at [466, 156] on span at bounding box center [470, 155] width 11 height 6
click at [466, 156] on input "Include leaves and unavailability" at bounding box center [466, 155] width 3 height 3
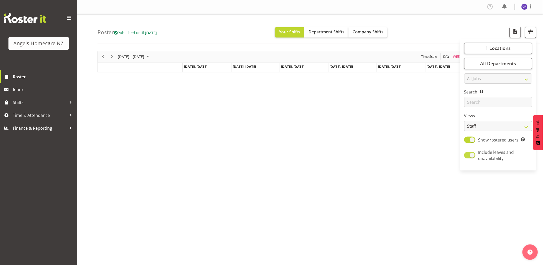
checkbox input "false"
click at [528, 79] on select "All Jobs All Jobs Home Management Personal Cares" at bounding box center [499, 78] width 68 height 10
select select "null"
click at [465, 73] on select "All Jobs All Jobs Home Management Personal Cares" at bounding box center [499, 78] width 68 height 10
click at [439, 125] on div "[DATE] - [DATE] [DATE] Day Week Fortnight Month calendar Month Agenda Time Scal…" at bounding box center [321, 149] width 446 height 205
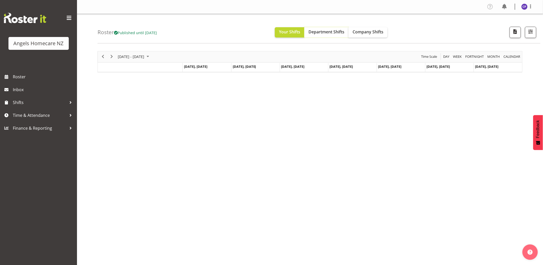
drag, startPoint x: 326, startPoint y: 32, endPoint x: 324, endPoint y: 37, distance: 5.3
click at [326, 32] on span "Department Shifts" at bounding box center [327, 32] width 36 height 6
click at [529, 252] on img "button" at bounding box center [530, 252] width 5 height 5
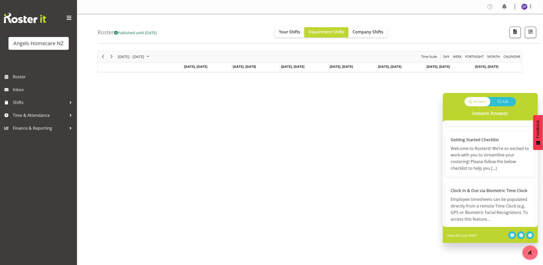
scroll to position [114, 0]
click at [374, 161] on div "October 13 - 19, 2025 Today Day Week Fortnight Month calendar Month Agenda Time…" at bounding box center [321, 149] width 446 height 205
click at [43, 114] on span "Time & Attendance" at bounding box center [40, 115] width 54 height 8
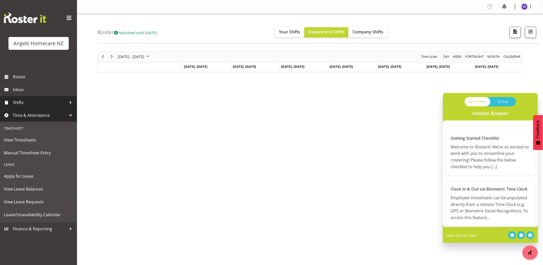
click at [55, 103] on span "Shifts" at bounding box center [40, 103] width 54 height 8
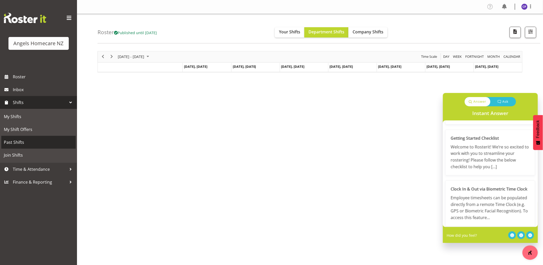
click at [30, 140] on span "Past Shifts" at bounding box center [38, 142] width 69 height 8
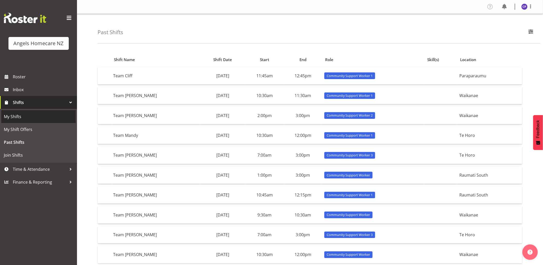
click at [24, 119] on span "My Shifts" at bounding box center [38, 117] width 69 height 8
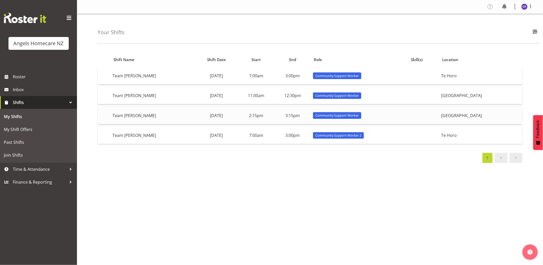
click at [489, 113] on td "[GEOGRAPHIC_DATA]" at bounding box center [481, 115] width 83 height 17
click at [33, 81] on link "Roster" at bounding box center [38, 76] width 77 height 13
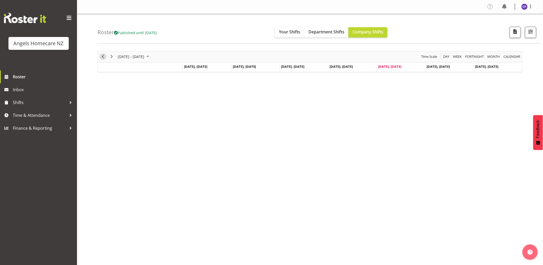
click at [101, 58] on span "Previous" at bounding box center [103, 56] width 6 height 6
click at [515, 60] on span "calendar" at bounding box center [513, 56] width 18 height 6
click at [320, 35] on button "Department Shifts" at bounding box center [327, 32] width 44 height 10
click at [124, 55] on span "[DATE] - [DATE]" at bounding box center [130, 56] width 27 height 6
click at [209, 130] on div "[DATE] - [DATE] [DATE] Day Week Fortnight Month calendar Month Agenda Time Scal…" at bounding box center [321, 149] width 446 height 205
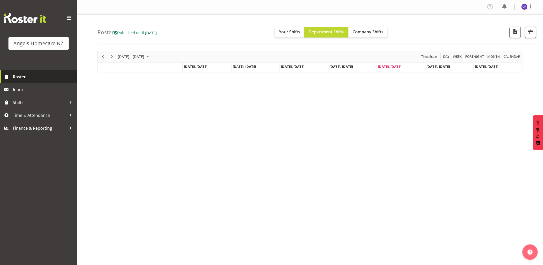
click at [10, 76] on span at bounding box center [7, 77] width 8 height 8
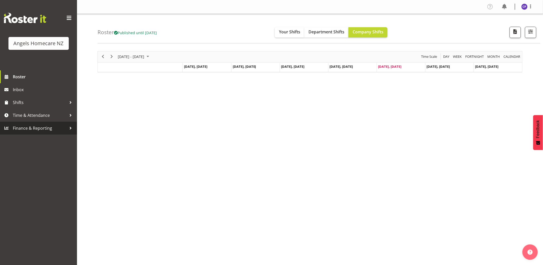
click at [71, 130] on div at bounding box center [71, 128] width 8 height 8
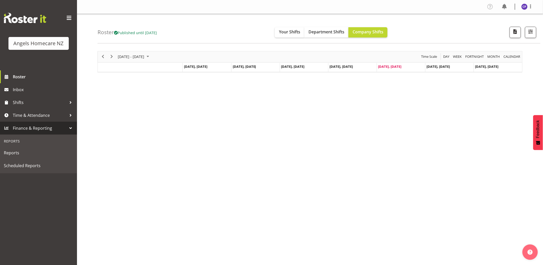
click at [150, 138] on div "[DATE] - [DATE] [DATE] Day Week Fortnight Month calendar Month Agenda Time Scal…" at bounding box center [321, 149] width 446 height 205
click at [531, 31] on span "button" at bounding box center [531, 31] width 7 height 7
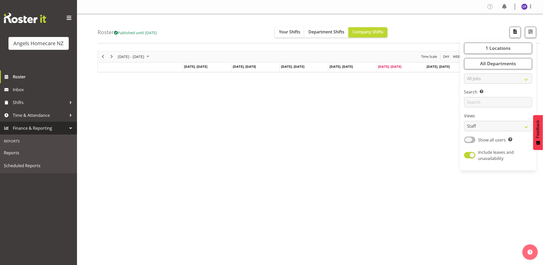
click at [474, 137] on span at bounding box center [470, 140] width 11 height 6
click at [468, 138] on input "Show all users Show only rostered employees" at bounding box center [466, 139] width 3 height 3
checkbox input "true"
click at [399, 107] on div "October 06 - 12, 2025 Today Day Week Fortnight Month calendar Month Agenda Time…" at bounding box center [321, 149] width 446 height 205
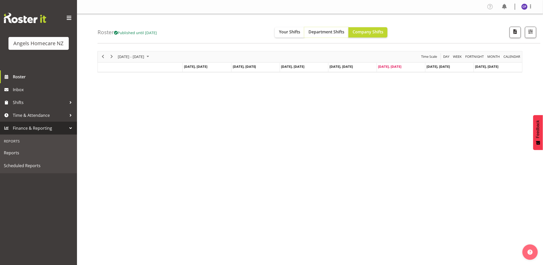
click at [331, 34] on span "Department Shifts" at bounding box center [327, 32] width 36 height 6
click at [504, 6] on span at bounding box center [505, 7] width 8 height 8
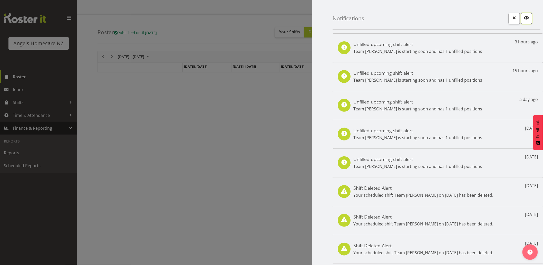
click at [524, 17] on span "button" at bounding box center [527, 17] width 7 height 7
click at [511, 18] on span "button" at bounding box center [514, 17] width 7 height 7
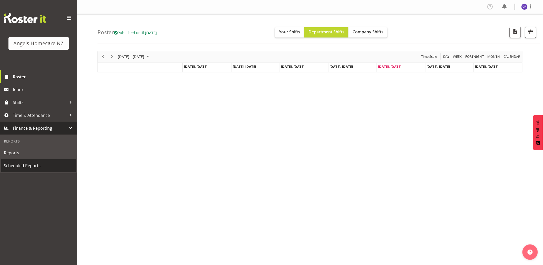
click at [16, 163] on span "Scheduled Reports" at bounding box center [38, 166] width 69 height 8
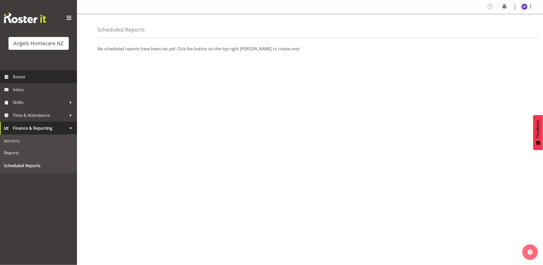
click at [27, 76] on span "Roster" at bounding box center [44, 77] width 62 height 8
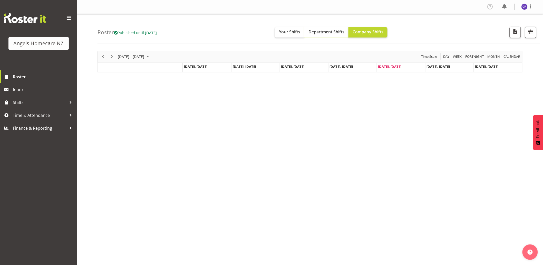
click at [317, 32] on span "Department Shifts" at bounding box center [327, 32] width 36 height 6
click at [529, 31] on span "button" at bounding box center [531, 31] width 7 height 7
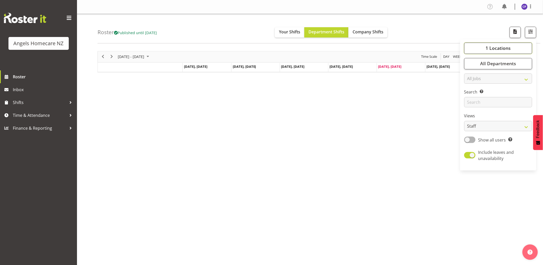
click at [514, 48] on button "1 Locations" at bounding box center [499, 48] width 68 height 11
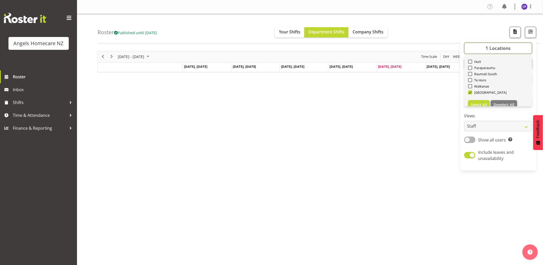
scroll to position [18, 0]
click at [486, 97] on span "Select All" at bounding box center [480, 98] width 16 height 5
checkbox input "true"
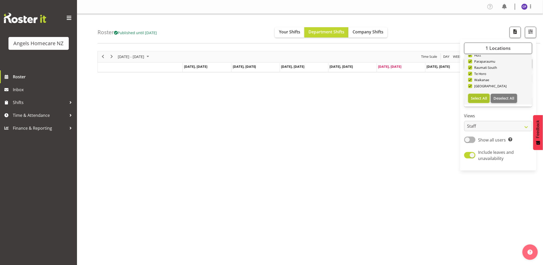
checkbox input "true"
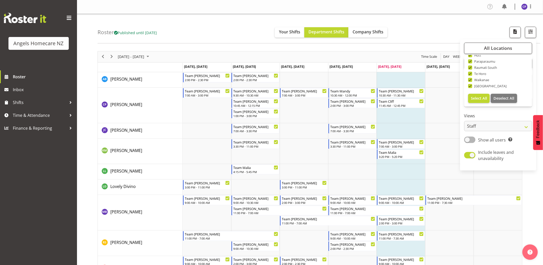
click at [541, 215] on div "October 06 - 12, 2025 Today Day Week Fortnight Month calendar Month Agenda Time…" at bounding box center [321, 212] width 446 height 331
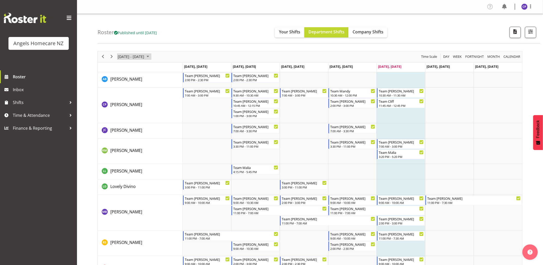
click at [151, 56] on span "October 2025" at bounding box center [148, 56] width 6 height 6
click at [125, 105] on span "13" at bounding box center [123, 105] width 8 height 8
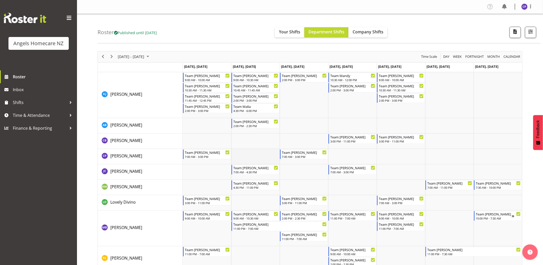
click at [262, 154] on td "Timeline Week of October 13, 2025" at bounding box center [255, 156] width 49 height 15
click at [260, 156] on td "Timeline Week of October 13, 2025" at bounding box center [255, 156] width 49 height 15
click at [289, 33] on span "Your Shifts" at bounding box center [289, 32] width 21 height 6
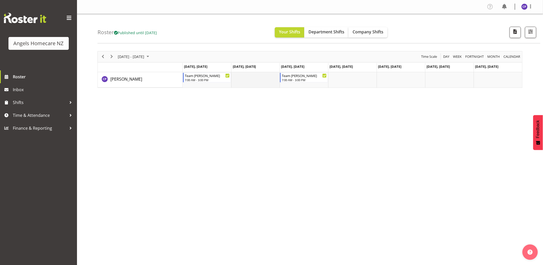
click at [256, 82] on td "Timeline Week of October 13, 2025" at bounding box center [255, 79] width 49 height 15
click at [344, 34] on span "Department Shifts" at bounding box center [327, 32] width 36 height 6
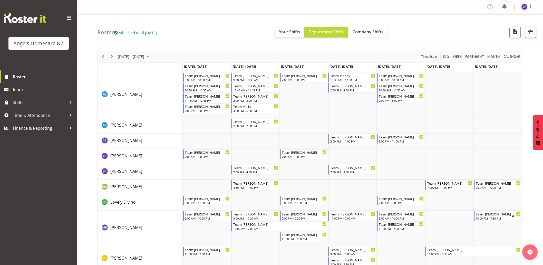
click at [373, 34] on span "Company Shifts" at bounding box center [368, 32] width 31 height 6
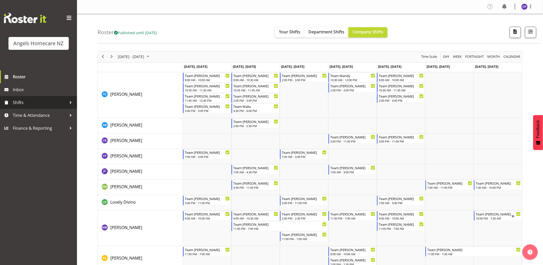
click at [47, 104] on span "Shifts" at bounding box center [40, 103] width 54 height 8
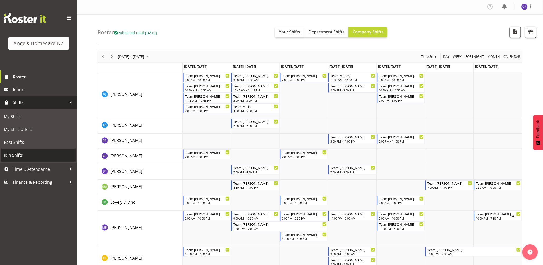
click at [30, 157] on span "Join Shifts" at bounding box center [38, 155] width 69 height 8
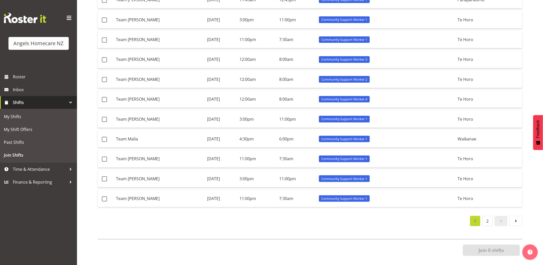
scroll to position [172, 0]
click at [487, 216] on link "2" at bounding box center [488, 221] width 10 height 10
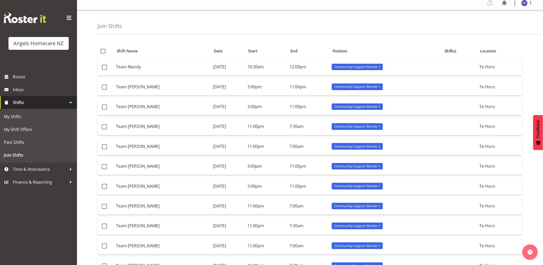
scroll to position [0, 0]
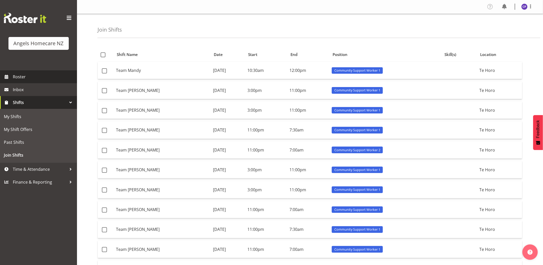
click at [39, 81] on link "Roster" at bounding box center [38, 76] width 77 height 13
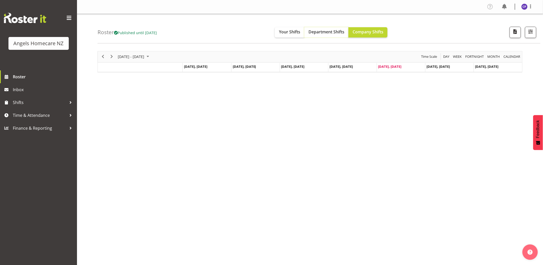
click at [337, 29] on span "Department Shifts" at bounding box center [327, 32] width 36 height 6
click at [151, 56] on span "October 2025" at bounding box center [148, 56] width 6 height 6
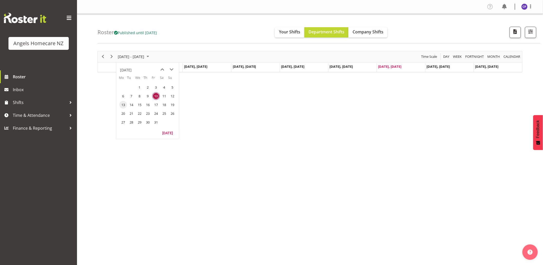
click at [124, 106] on span "13" at bounding box center [123, 105] width 8 height 8
click at [534, 34] on span "button" at bounding box center [531, 31] width 7 height 7
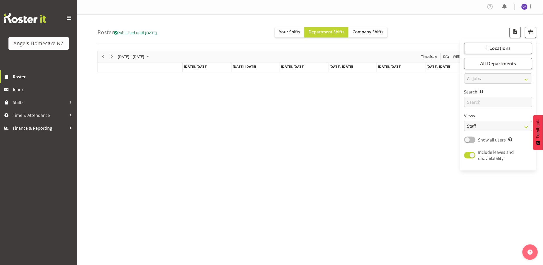
click at [471, 141] on span at bounding box center [470, 140] width 11 height 6
click at [468, 141] on input "Show all users Show only rostered employees" at bounding box center [466, 139] width 3 height 3
checkbox input "true"
click at [487, 48] on span "1 Locations" at bounding box center [498, 48] width 25 height 6
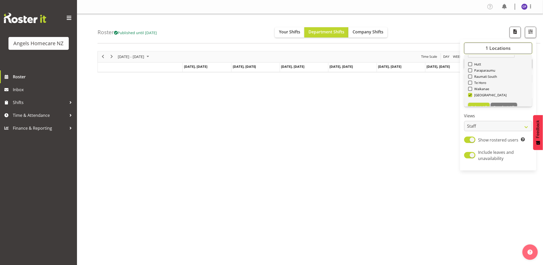
scroll to position [18, 0]
click at [483, 99] on span "Select All" at bounding box center [480, 98] width 16 height 5
checkbox input "true"
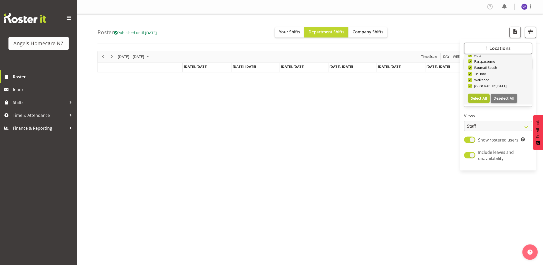
checkbox input "true"
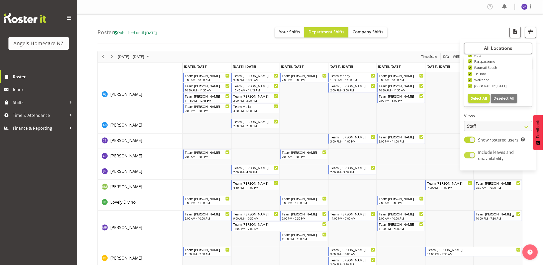
click at [466, 157] on span at bounding box center [470, 155] width 11 height 6
click at [466, 157] on input "Include leaves and unavailability" at bounding box center [466, 155] width 3 height 3
checkbox input "false"
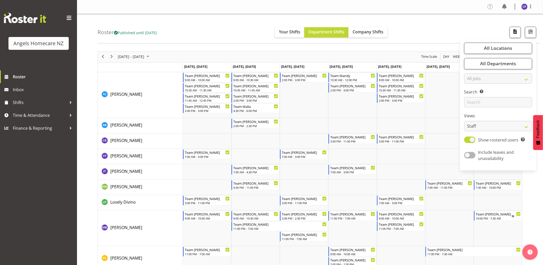
click at [538, 192] on div "[DATE] - [DATE] [DATE] Day Week Fortnight Month calendar Month Agenda Time Scal…" at bounding box center [321, 176] width 446 height 259
click at [514, 32] on span "button" at bounding box center [515, 31] width 7 height 7
click at [408, 16] on div "Roster Published until [DATE] Your Shifts Department Shifts Company Shifts All …" at bounding box center [319, 29] width 443 height 30
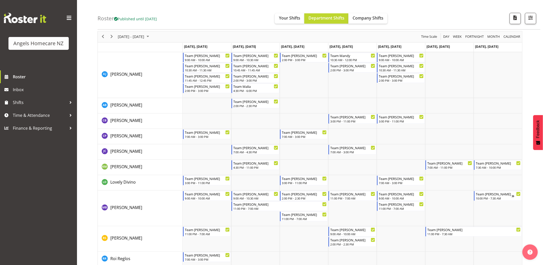
scroll to position [42, 0]
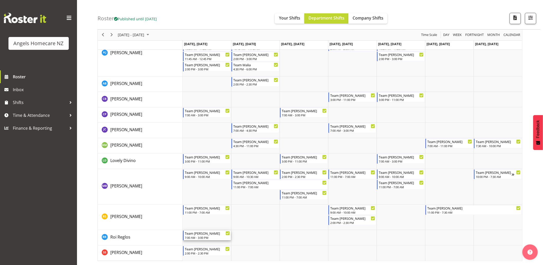
click at [199, 234] on div "Team [PERSON_NAME]" at bounding box center [207, 233] width 45 height 5
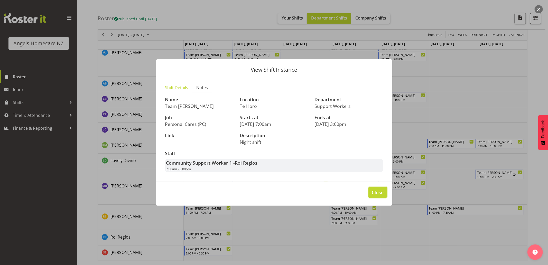
click at [381, 193] on span "Close" at bounding box center [378, 192] width 12 height 7
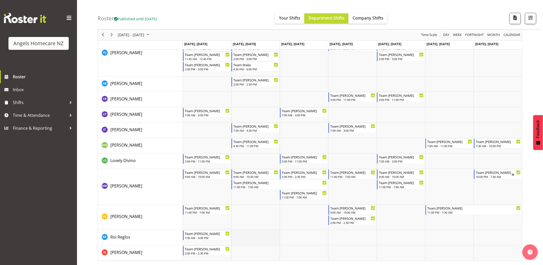
click at [232, 233] on td "Timeline Week of October 13, 2025" at bounding box center [255, 237] width 49 height 15
click at [365, 17] on span "Company Shifts" at bounding box center [368, 18] width 31 height 6
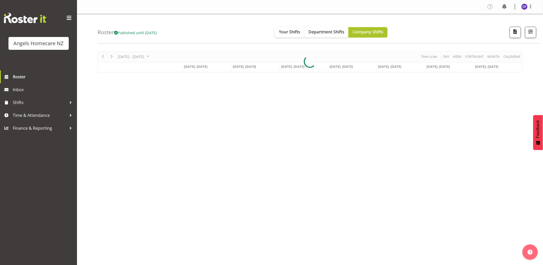
scroll to position [0, 0]
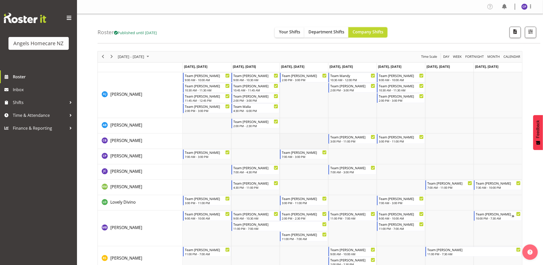
scroll to position [42, 0]
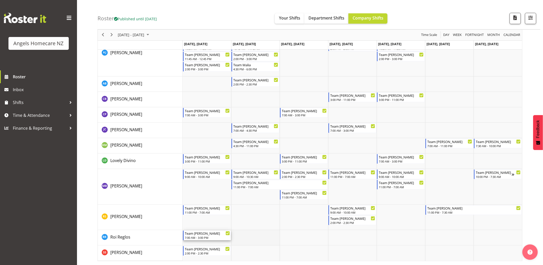
drag, startPoint x: 220, startPoint y: 236, endPoint x: 251, endPoint y: 237, distance: 31.1
click at [251, 237] on div "Team Celia 9:00 AM - 10:00 AM Team Ruth 10:30 AM - 11:30 AM Team Merle 11:45 AM…" at bounding box center [353, 146] width 340 height 230
click at [262, 215] on td "Timeline Week of October 13, 2025" at bounding box center [255, 217] width 49 height 25
click at [21, 77] on span "Roster" at bounding box center [44, 77] width 62 height 8
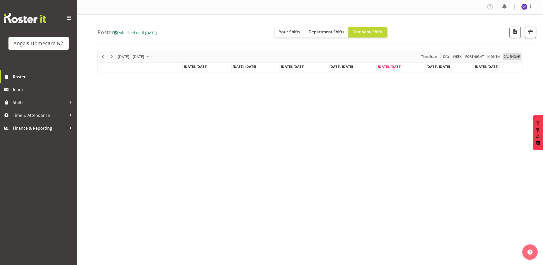
click at [511, 57] on span "calendar" at bounding box center [513, 56] width 18 height 6
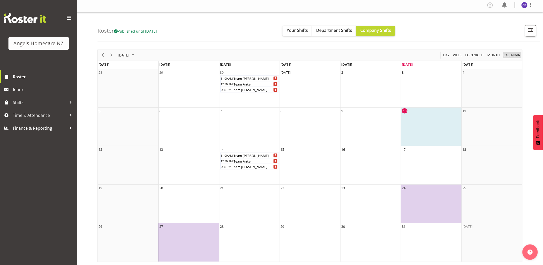
scroll to position [2, 0]
click at [245, 77] on div "Team [PERSON_NAME]" at bounding box center [256, 78] width 46 height 6
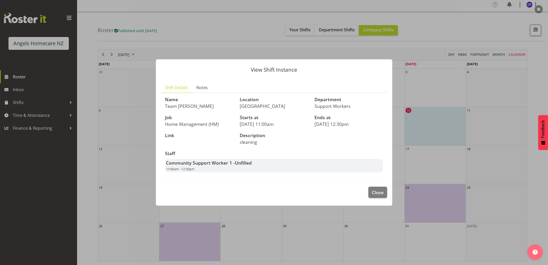
click at [251, 162] on span "Unfilled" at bounding box center [243, 163] width 17 height 6
click at [374, 190] on span "Close" at bounding box center [378, 192] width 12 height 7
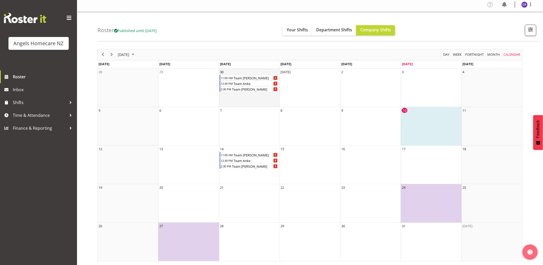
click at [236, 100] on td "30 11:00 AM Team Carolyn 12:30 PM Team Anke 2:30 PM Team Chris H." at bounding box center [249, 88] width 61 height 39
click at [352, 31] on span "Department Shifts" at bounding box center [334, 30] width 36 height 6
click at [273, 78] on div "Team Carolyn" at bounding box center [256, 78] width 46 height 6
click at [0, 0] on div at bounding box center [0, 0] width 0 height 0
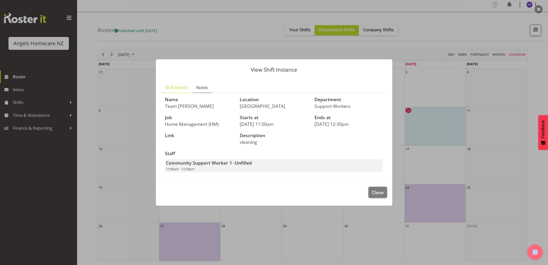
click at [205, 87] on span "Notes" at bounding box center [202, 87] width 12 height 6
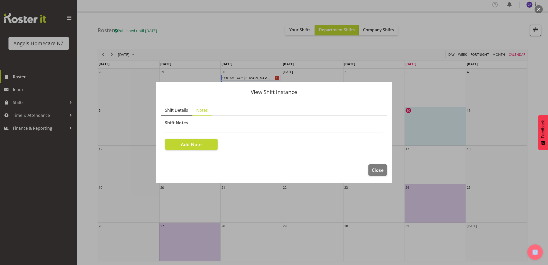
click at [178, 109] on span "Shift Details" at bounding box center [176, 110] width 23 height 6
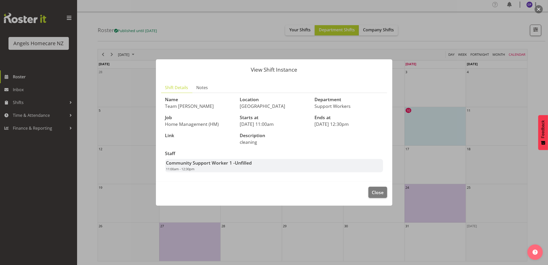
click at [311, 166] on div "Community Support Worker 1 - Unfilled 11:00am - 12:30pm" at bounding box center [274, 165] width 218 height 13
click at [437, 21] on div at bounding box center [274, 132] width 548 height 265
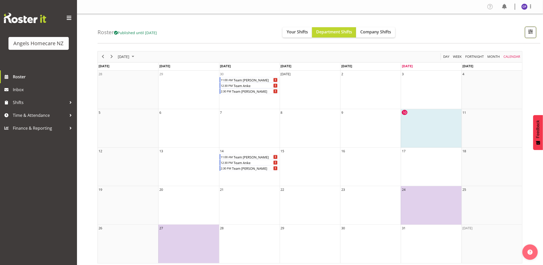
click at [531, 34] on span "button" at bounding box center [531, 31] width 7 height 7
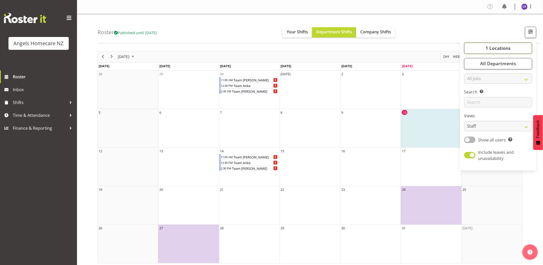
click at [522, 49] on button "1 Locations" at bounding box center [499, 48] width 68 height 11
click at [471, 97] on span at bounding box center [471, 98] width 4 height 4
click at [471, 97] on input "Waikanae" at bounding box center [470, 97] width 3 height 3
checkbox input "true"
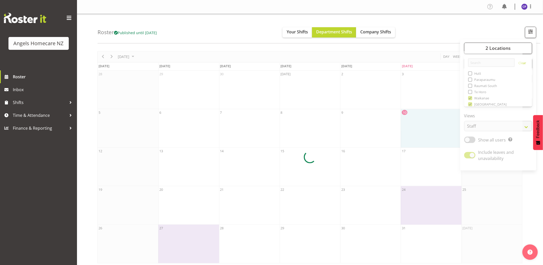
click at [471, 89] on div at bounding box center [310, 157] width 425 height 212
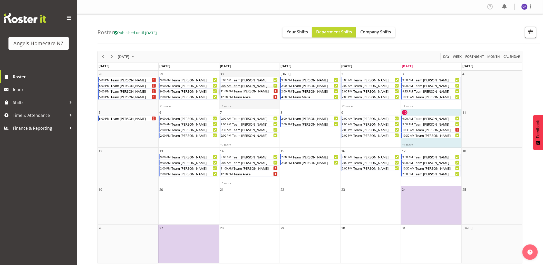
click at [257, 91] on div "Team Carolyn" at bounding box center [256, 91] width 46 height 6
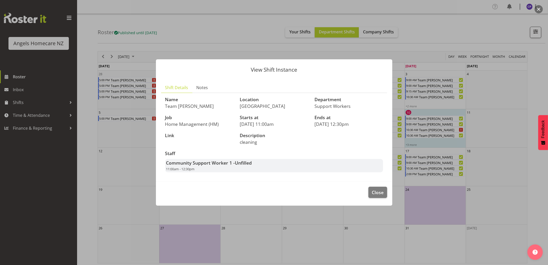
click at [250, 162] on span "Unfilled" at bounding box center [243, 163] width 17 height 6
drag, startPoint x: 250, startPoint y: 162, endPoint x: 281, endPoint y: 183, distance: 36.8
click at [281, 183] on footer "Close" at bounding box center [274, 194] width 236 height 24
click at [371, 190] on button "Close" at bounding box center [377, 192] width 18 height 11
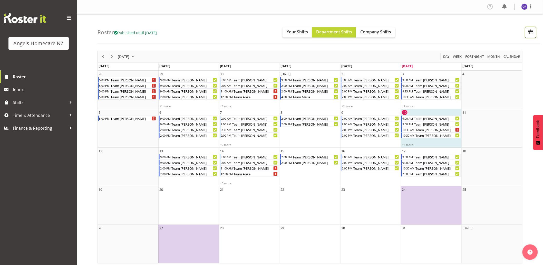
click at [533, 32] on span "button" at bounding box center [531, 31] width 7 height 7
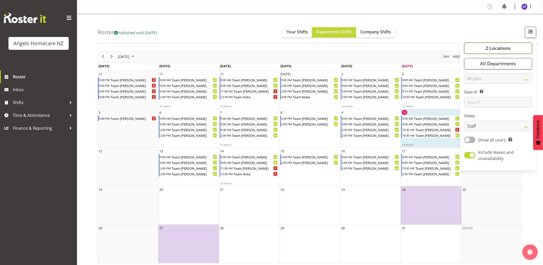
click at [513, 50] on button "2 Locations" at bounding box center [499, 48] width 68 height 11
click at [471, 92] on span at bounding box center [471, 92] width 4 height 4
click at [471, 92] on input "Te Horo" at bounding box center [470, 91] width 3 height 3
checkbox input "true"
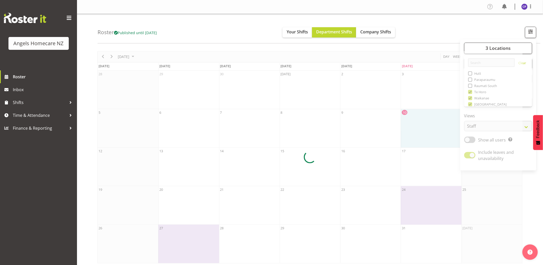
click at [471, 86] on div at bounding box center [310, 157] width 425 height 212
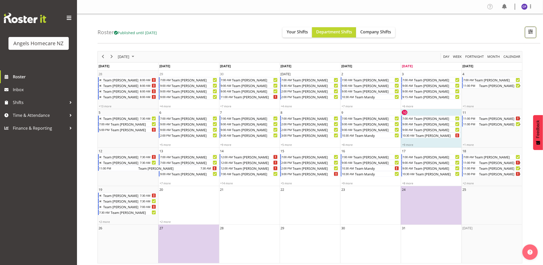
click at [533, 31] on span "button" at bounding box center [531, 31] width 7 height 7
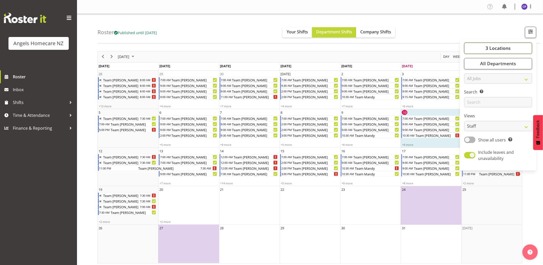
click at [518, 50] on button "3 Locations" at bounding box center [499, 48] width 68 height 11
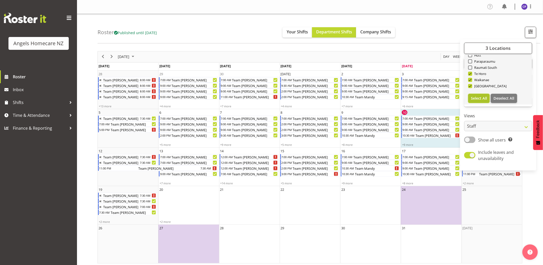
click at [481, 99] on span "Select All" at bounding box center [480, 98] width 16 height 5
checkbox input "true"
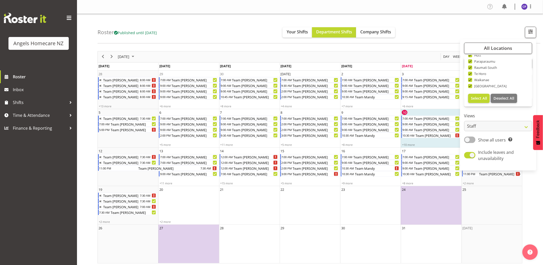
click at [504, 27] on div "Roster Published until Oct 19, 2025 Your Shifts Department Shifts Company Shift…" at bounding box center [319, 29] width 443 height 30
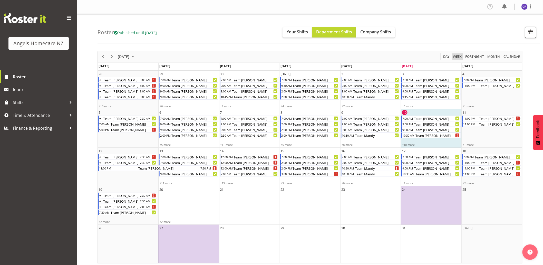
click at [453, 56] on span "Week" at bounding box center [458, 56] width 10 height 6
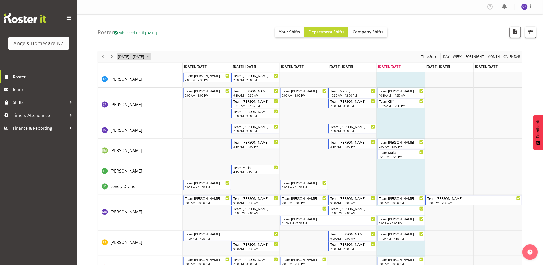
click at [151, 58] on span "October 2025" at bounding box center [148, 56] width 6 height 6
click at [125, 105] on span "13" at bounding box center [123, 105] width 8 height 8
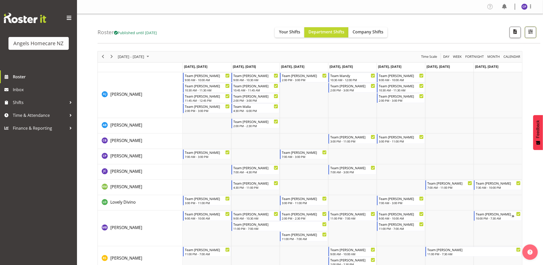
click at [533, 31] on span "button" at bounding box center [531, 31] width 7 height 7
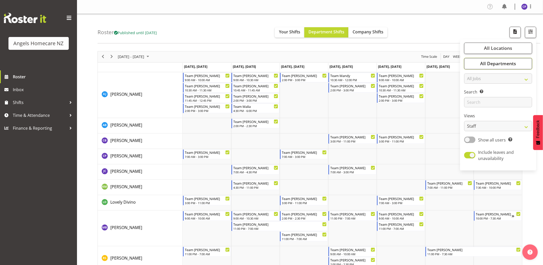
click at [508, 65] on span "All Departments" at bounding box center [499, 63] width 36 height 6
click at [471, 89] on span at bounding box center [471, 89] width 4 height 4
click at [471, 89] on input "Manager" at bounding box center [470, 88] width 3 height 3
checkbox input "false"
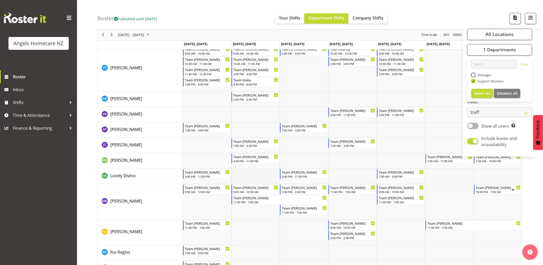
scroll to position [17, 0]
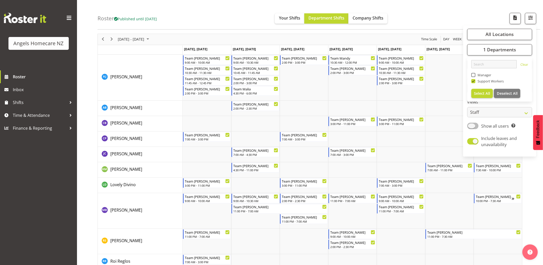
click at [477, 125] on span at bounding box center [473, 126] width 11 height 6
click at [471, 125] on input "Show all users Show only rostered employees" at bounding box center [469, 125] width 3 height 3
checkbox input "true"
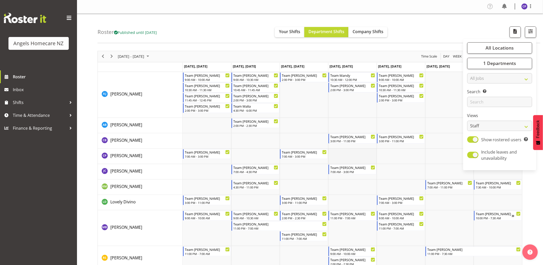
scroll to position [0, 0]
click at [523, 78] on select "All Jobs All Jobs Home Management Personal Cares" at bounding box center [500, 78] width 65 height 10
select select "null"
click at [468, 73] on select "All Jobs All Jobs Home Management Personal Cares" at bounding box center [500, 78] width 65 height 10
click at [486, 130] on select "Staff Role Shift - Horizontal Shift - Vertical Staff - Location" at bounding box center [500, 126] width 65 height 10
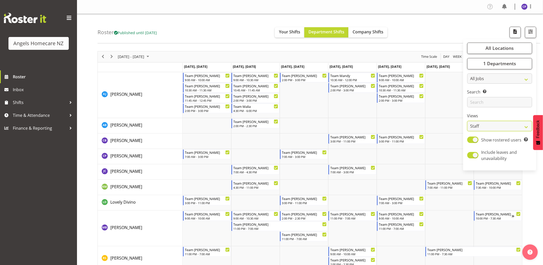
click at [468, 121] on select "Staff Role Shift - Horizontal Shift - Vertical Staff - Location" at bounding box center [500, 126] width 65 height 10
click at [541, 182] on div "October 13 - 19, 2025 Today Day Week Fortnight Month calendar Month Agenda Time…" at bounding box center [321, 176] width 446 height 259
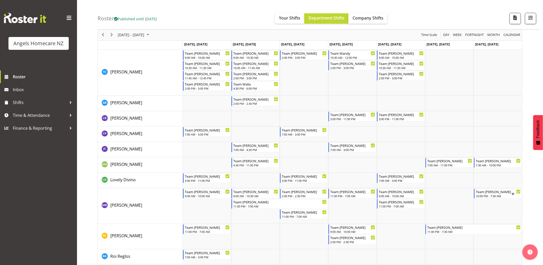
scroll to position [42, 0]
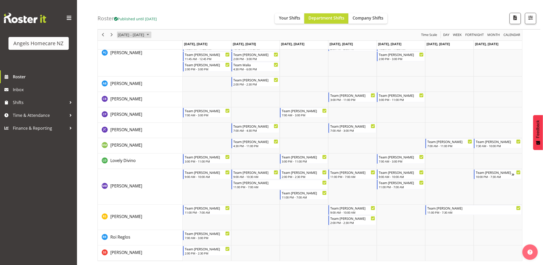
click at [151, 35] on span "October 2025" at bounding box center [148, 35] width 6 height 6
click at [124, 92] on span "20" at bounding box center [123, 92] width 8 height 8
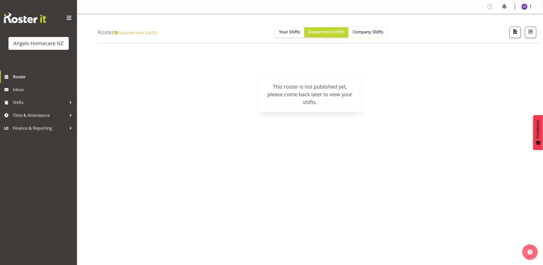
click at [364, 32] on span "Company Shifts" at bounding box center [368, 32] width 31 height 6
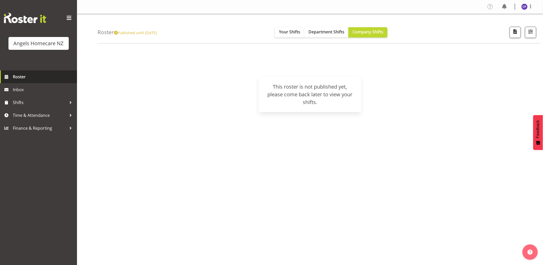
click at [29, 75] on span "Roster" at bounding box center [44, 77] width 62 height 8
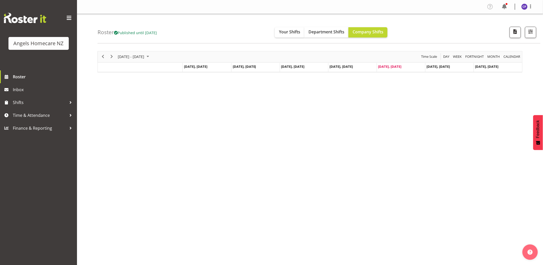
click at [118, 34] on icon at bounding box center [116, 33] width 4 height 4
click at [151, 57] on span "October 2025" at bounding box center [148, 56] width 6 height 6
click at [124, 112] on span "20" at bounding box center [123, 114] width 8 height 8
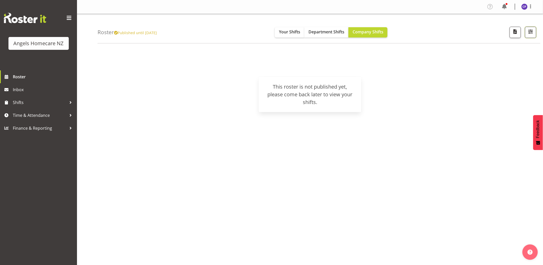
click at [531, 33] on span "button" at bounding box center [531, 31] width 7 height 7
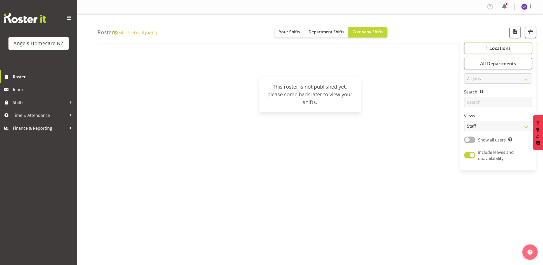
click at [504, 48] on span "1 Locations" at bounding box center [498, 48] width 25 height 6
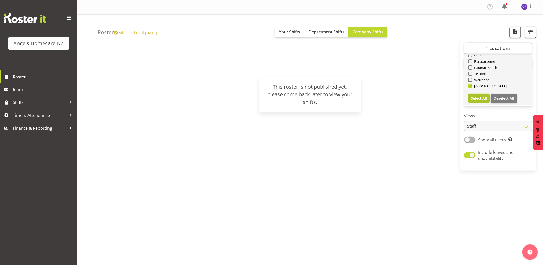
click at [476, 98] on span "Select All" at bounding box center [480, 98] width 16 height 5
checkbox input "true"
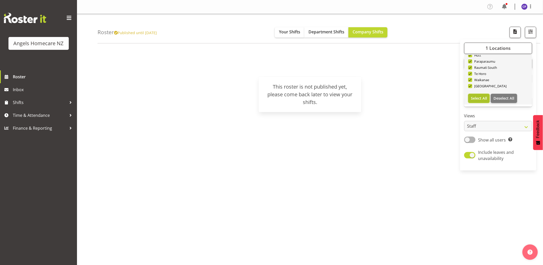
checkbox input "true"
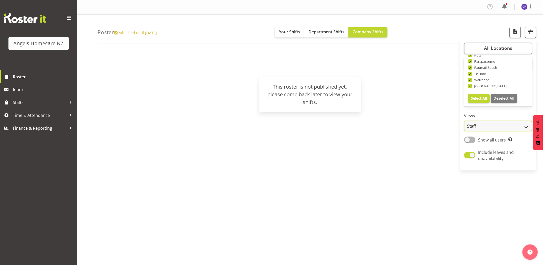
click at [512, 125] on select "Staff Role Shift - Horizontal Shift - Vertical Staff - Location" at bounding box center [499, 126] width 68 height 10
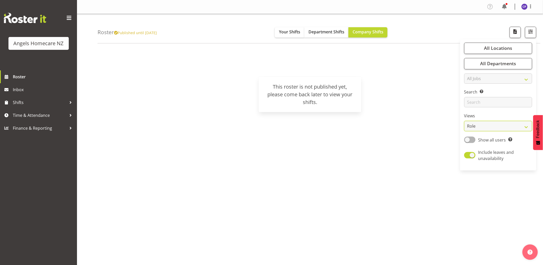
click at [465, 121] on select "Staff Role Shift - Horizontal Shift - Vertical Staff - Location" at bounding box center [499, 126] width 68 height 10
click at [476, 127] on select "Staff Role Shift - Horizontal Shift - Vertical Staff - Location" at bounding box center [499, 126] width 68 height 10
select select "location"
click at [465, 121] on select "Staff Role Shift - Horizontal Shift - Vertical Staff - Location" at bounding box center [499, 126] width 68 height 10
click at [472, 139] on span at bounding box center [470, 140] width 11 height 6
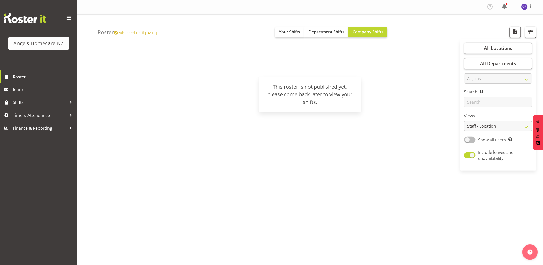
click at [468, 139] on input "Show all users Show only rostered employees" at bounding box center [466, 139] width 3 height 3
checkbox input "true"
click at [478, 153] on span "Include leaves and unavailability" at bounding box center [503, 155] width 55 height 12
click at [468, 154] on input "Include leaves and unavailability" at bounding box center [466, 155] width 3 height 3
click at [474, 156] on span at bounding box center [470, 155] width 11 height 6
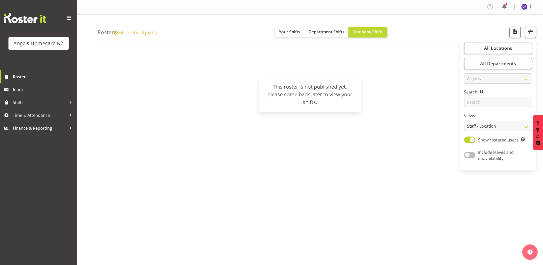
click at [468, 156] on input "Include leaves and unavailability" at bounding box center [466, 155] width 3 height 3
checkbox input "true"
click at [489, 125] on select "Staff Role Shift - Horizontal Shift - Vertical Staff - Location" at bounding box center [499, 126] width 68 height 10
select select "staff"
click at [465, 121] on select "Staff Role Shift - Horizontal Shift - Vertical Staff - Location" at bounding box center [499, 126] width 68 height 10
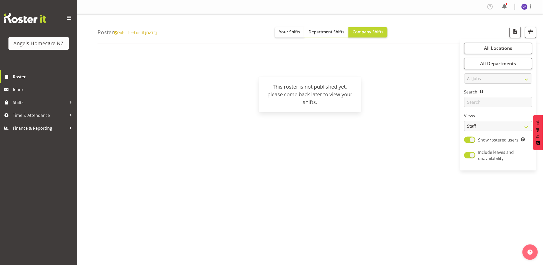
click at [338, 35] on button "Department Shifts" at bounding box center [327, 32] width 44 height 10
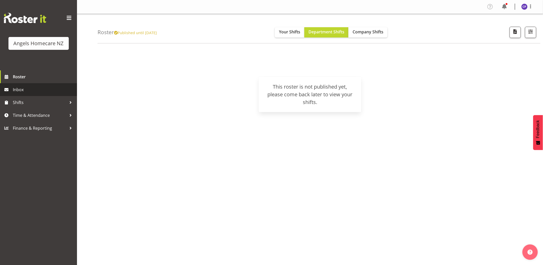
click at [23, 91] on span "Inbox" at bounding box center [44, 90] width 62 height 8
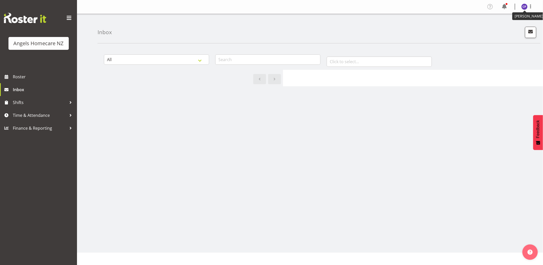
click at [525, 7] on img at bounding box center [525, 7] width 6 height 6
click at [488, 161] on div "All General Shift Offers Shift Swap Offers Leave Requests January February Marc…" at bounding box center [321, 149] width 446 height 205
click at [532, 31] on span "button" at bounding box center [531, 31] width 7 height 7
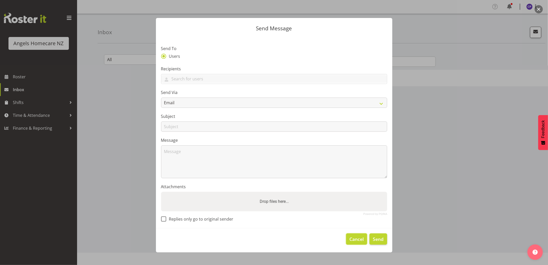
click at [357, 240] on span "Cancel" at bounding box center [356, 239] width 14 height 7
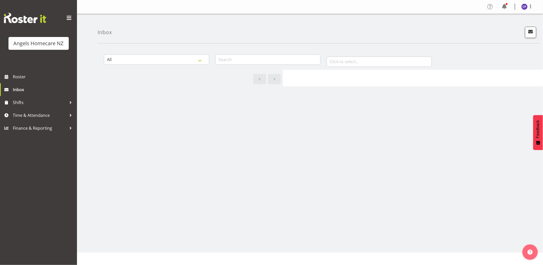
click at [491, 8] on span at bounding box center [490, 7] width 8 height 8
click at [30, 78] on span "Roster" at bounding box center [44, 77] width 62 height 8
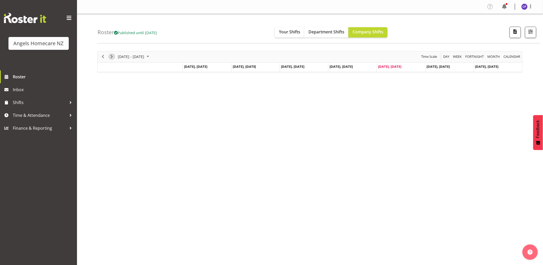
click at [111, 57] on span "Next" at bounding box center [112, 56] width 6 height 6
click at [111, 55] on span "Next" at bounding box center [112, 56] width 6 height 6
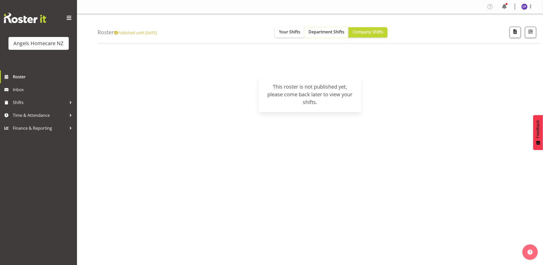
click at [315, 30] on span "Department Shifts" at bounding box center [327, 32] width 36 height 6
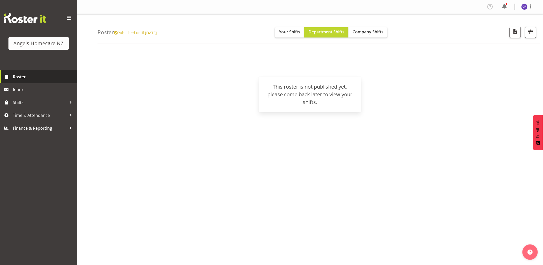
click at [26, 78] on span "Roster" at bounding box center [44, 77] width 62 height 8
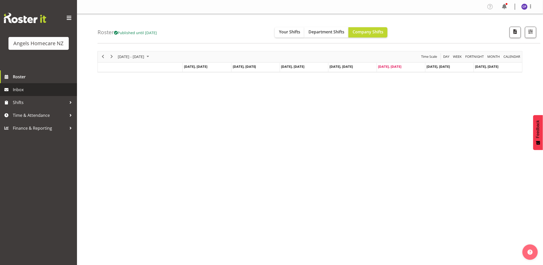
click at [26, 90] on span "Inbox" at bounding box center [44, 90] width 62 height 8
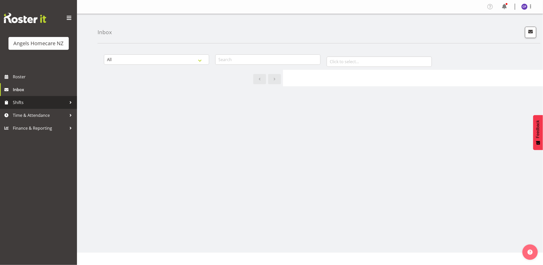
click at [24, 103] on span "Shifts" at bounding box center [40, 103] width 54 height 8
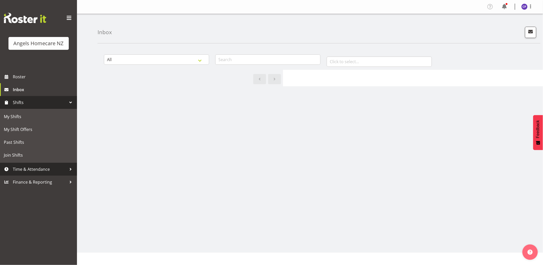
click at [37, 170] on span "Time & Attendance" at bounding box center [40, 169] width 54 height 8
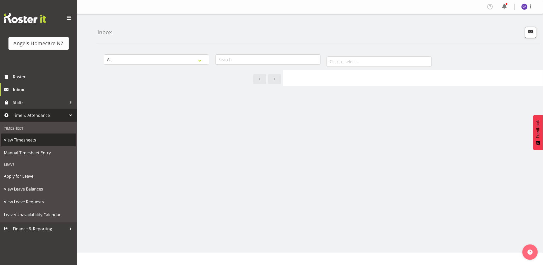
click at [27, 141] on span "View Timesheets" at bounding box center [38, 140] width 69 height 8
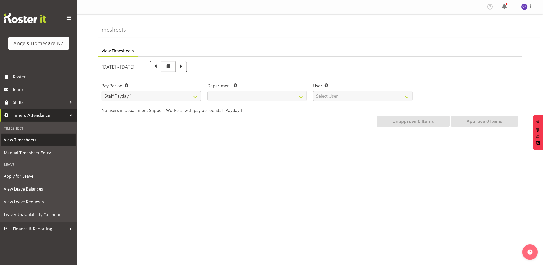
select select
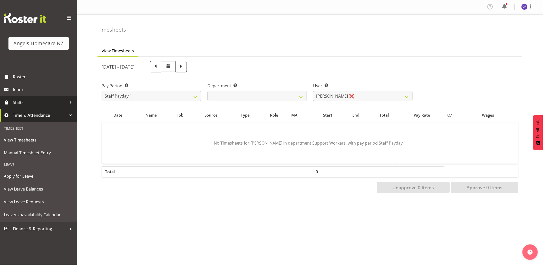
click at [26, 102] on span "Shifts" at bounding box center [40, 103] width 54 height 8
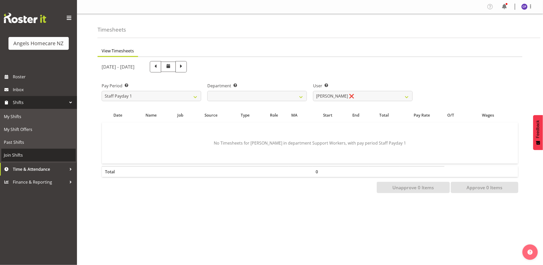
click at [25, 155] on span "Join Shifts" at bounding box center [38, 155] width 69 height 8
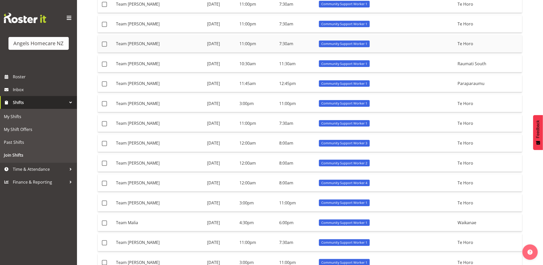
scroll to position [172, 0]
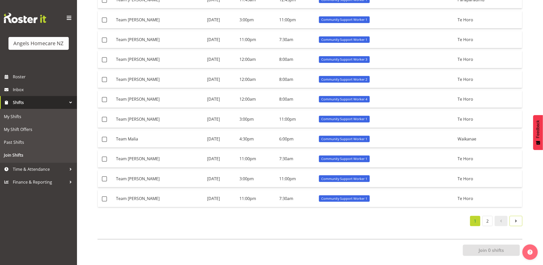
click at [518, 218] on span at bounding box center [516, 221] width 6 height 6
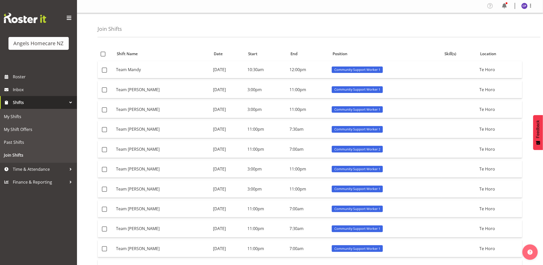
scroll to position [0, 0]
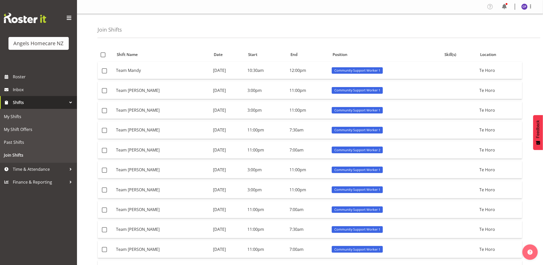
click at [70, 16] on span at bounding box center [69, 18] width 8 height 8
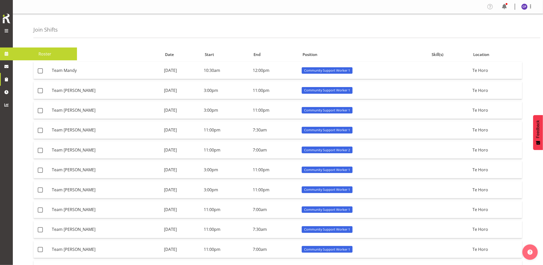
click at [7, 56] on span at bounding box center [7, 54] width 8 height 8
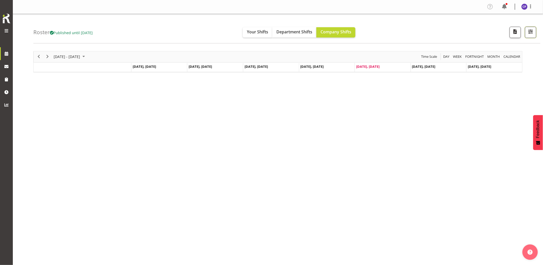
click at [528, 30] on span "button" at bounding box center [531, 31] width 7 height 7
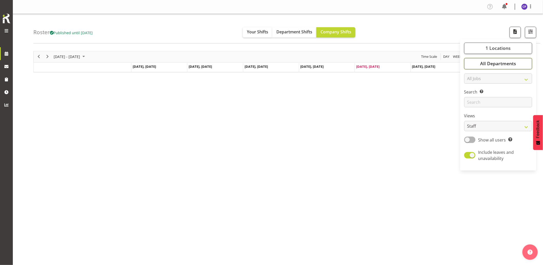
click at [511, 66] on span "All Departments" at bounding box center [499, 63] width 36 height 6
click at [476, 109] on span "Select All" at bounding box center [480, 107] width 16 height 5
click at [504, 49] on span "1 Locations" at bounding box center [498, 48] width 25 height 6
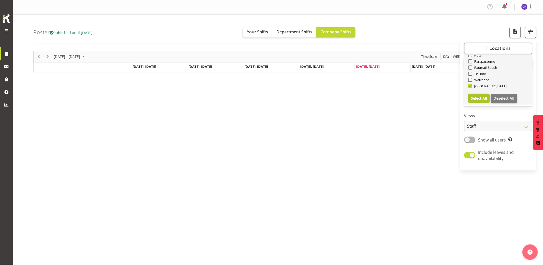
click at [483, 99] on span "Select All" at bounding box center [480, 98] width 16 height 5
checkbox input "true"
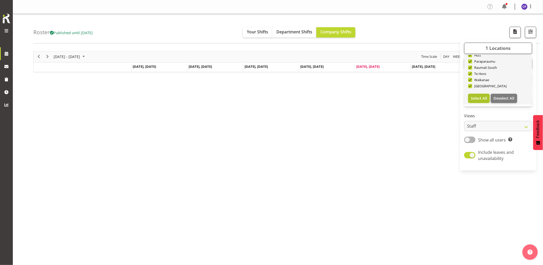
checkbox input "true"
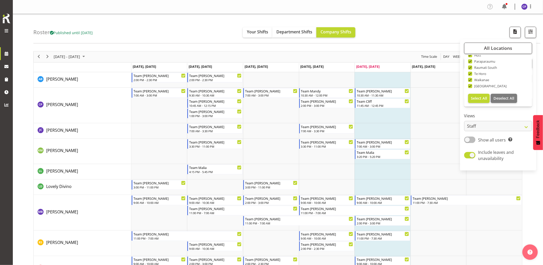
click at [473, 139] on span at bounding box center [470, 140] width 11 height 6
click at [468, 139] on input "Show all users Show only rostered employees" at bounding box center [466, 139] width 3 height 3
checkbox input "true"
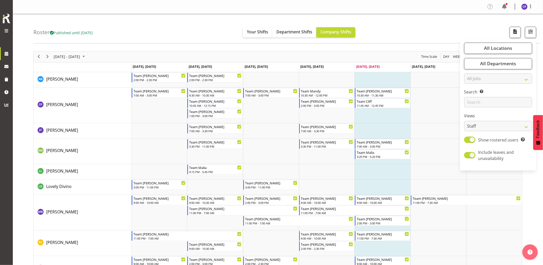
click at [540, 185] on div "[DATE] - [DATE] [DATE] Day Week Fortnight Month calendar Month Agenda Time Scal…" at bounding box center [288, 166] width 510 height 238
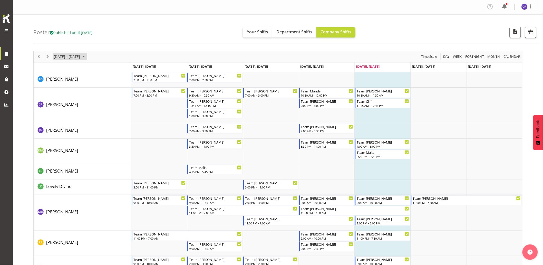
click at [87, 57] on span "October 2025" at bounding box center [84, 56] width 6 height 6
click at [58, 112] on span "20" at bounding box center [59, 114] width 8 height 8
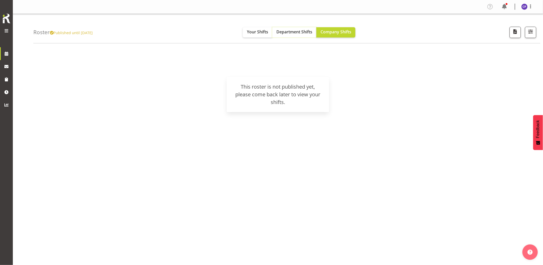
click at [294, 31] on span "Department Shifts" at bounding box center [295, 32] width 36 height 6
click at [489, 8] on span at bounding box center [490, 7] width 8 height 8
click at [262, 33] on span "Your Shifts" at bounding box center [257, 32] width 21 height 6
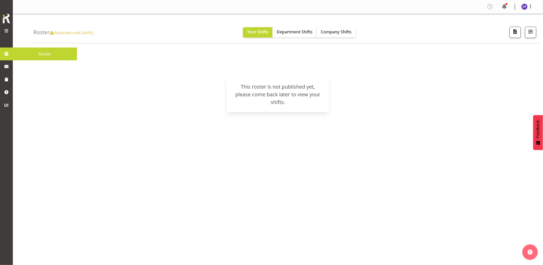
click at [8, 56] on span at bounding box center [7, 54] width 8 height 8
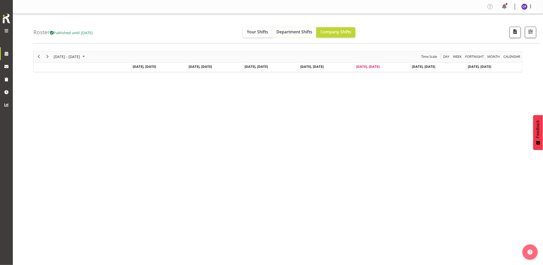
click at [303, 31] on span "Department Shifts" at bounding box center [295, 32] width 36 height 6
click at [519, 57] on span "calendar" at bounding box center [513, 56] width 18 height 6
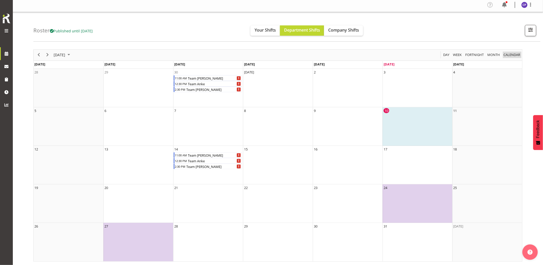
scroll to position [2, 0]
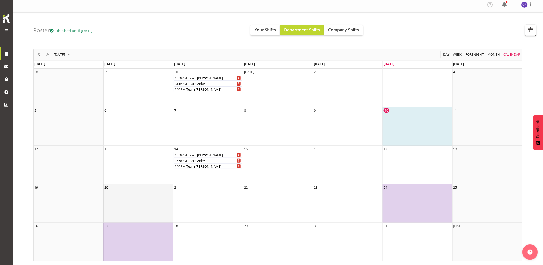
click at [138, 194] on td "20" at bounding box center [139, 203] width 70 height 39
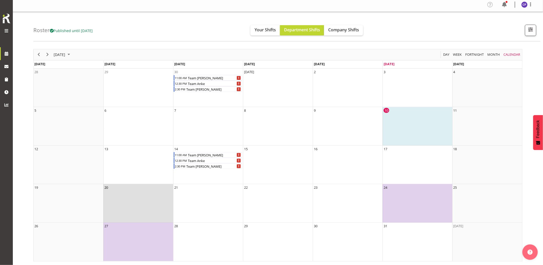
click at [143, 206] on td "20" at bounding box center [139, 203] width 70 height 39
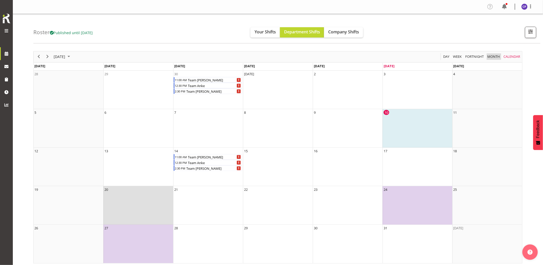
click at [497, 55] on span "Month" at bounding box center [494, 56] width 14 height 6
